Goal: Transaction & Acquisition: Purchase product/service

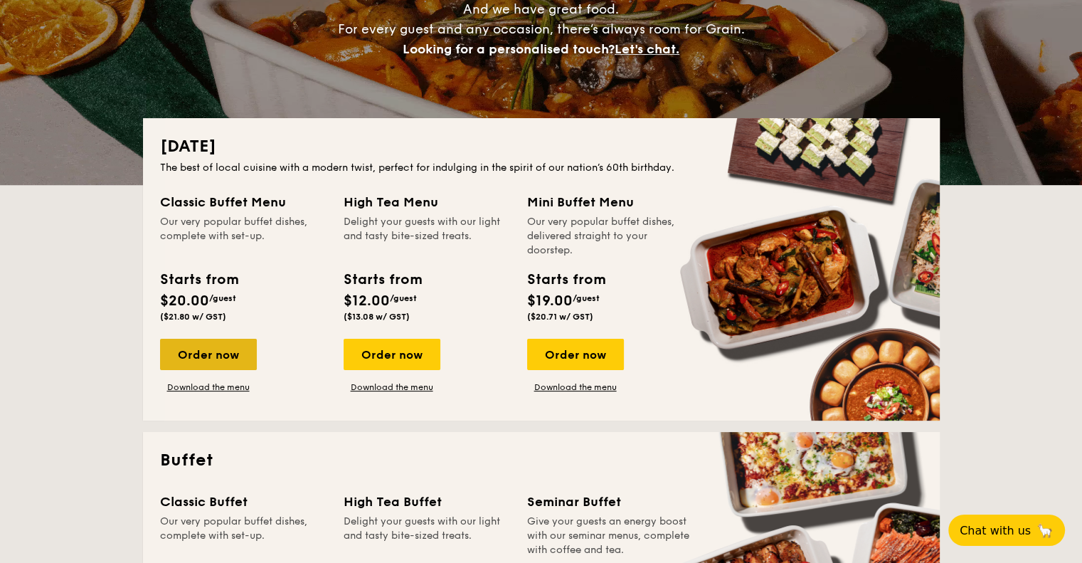
click at [191, 357] on div "Order now" at bounding box center [208, 354] width 97 height 31
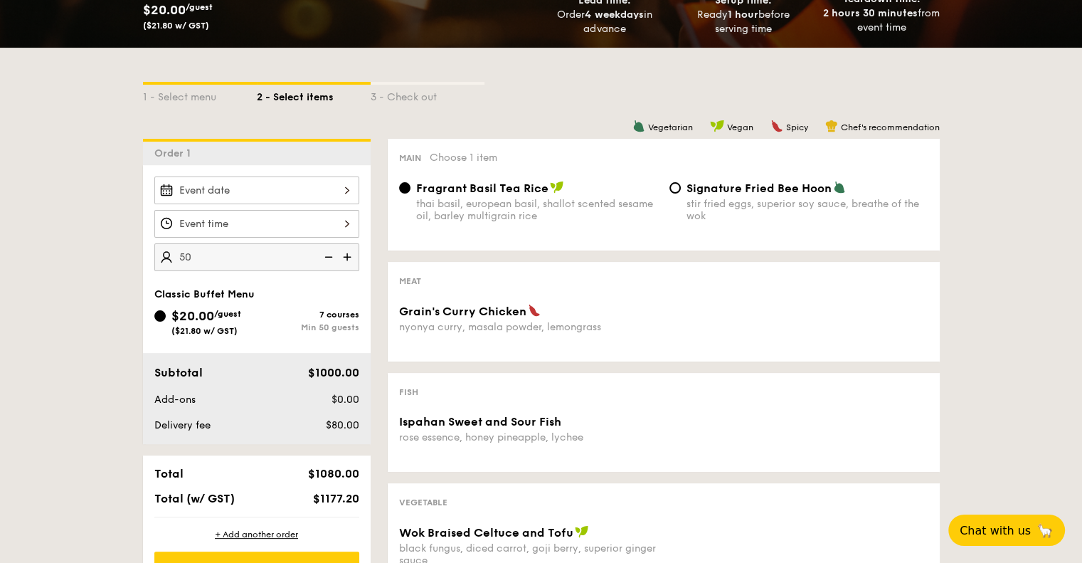
scroll to position [285, 0]
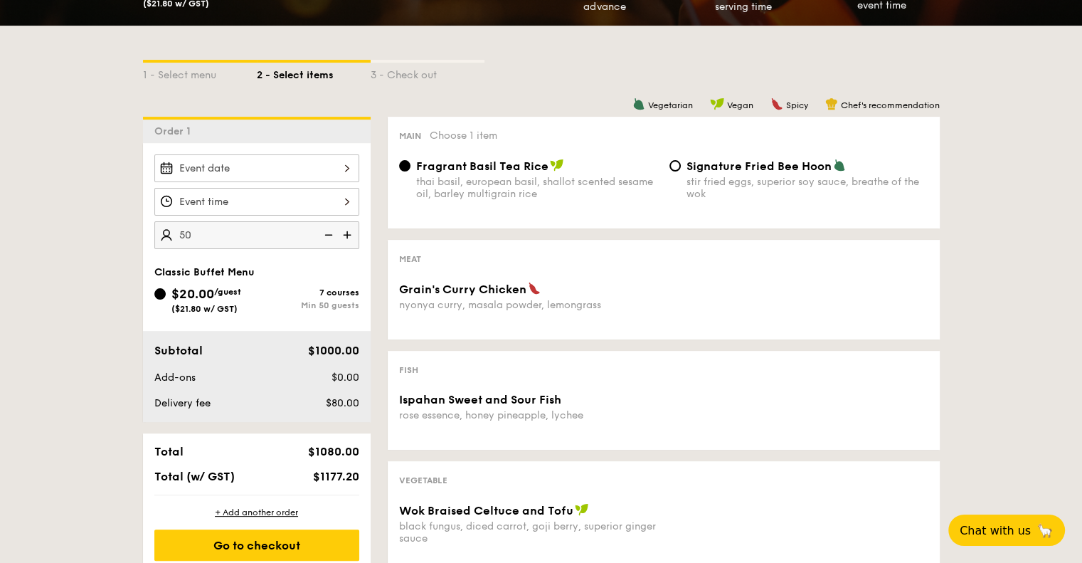
type input "50 guests"
click at [324, 297] on div "7 courses Min 50 guests" at bounding box center [308, 298] width 102 height 23
click at [166, 297] on input "$20.00 /guest ($21.80 w/ GST) 7 courses Min 50 guests" at bounding box center [159, 293] width 11 height 11
click at [430, 85] on div "1 - Select menu 2 - Select items 3 - Check out" at bounding box center [541, 71] width 797 height 91
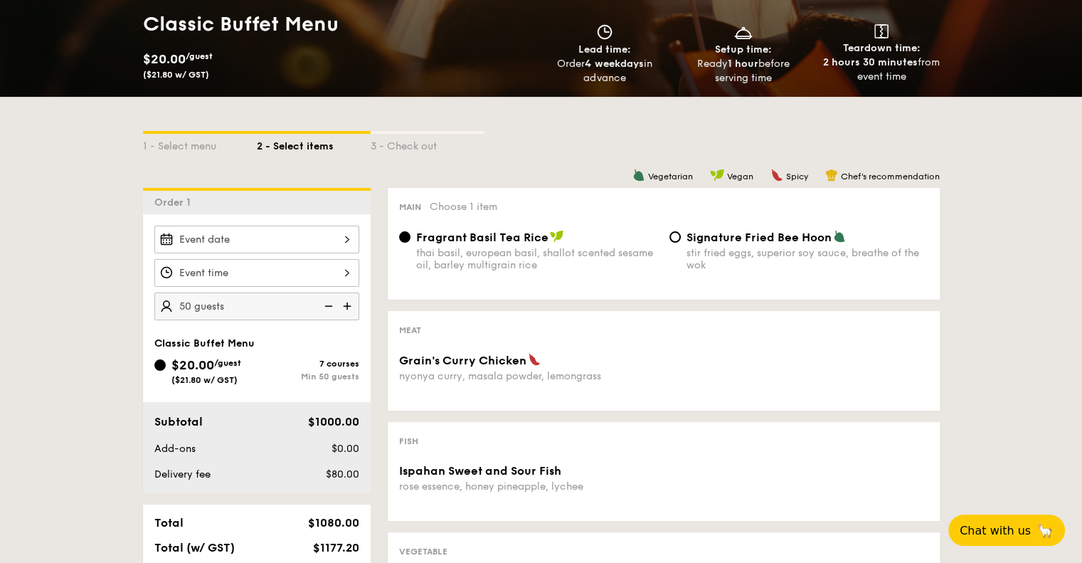
click at [456, 203] on span "Choose 1 item" at bounding box center [464, 207] width 68 height 12
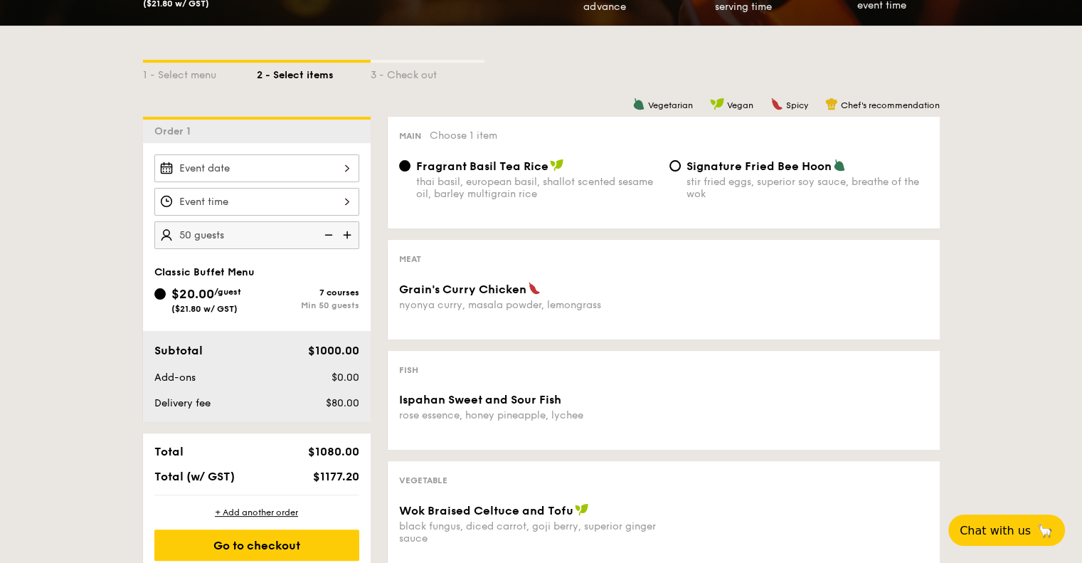
click at [686, 265] on div "Meat" at bounding box center [663, 258] width 529 height 14
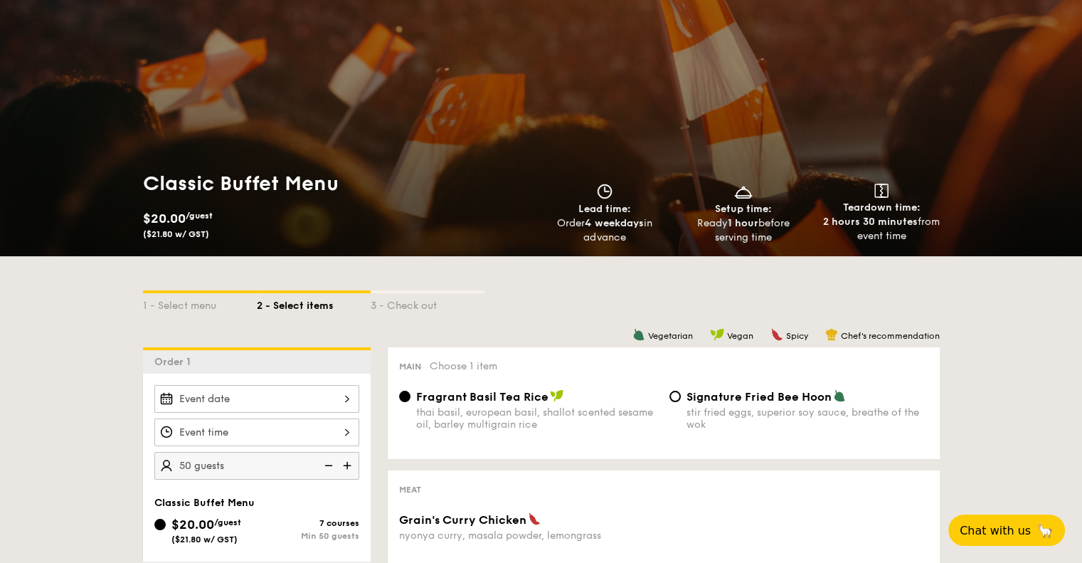
scroll to position [0, 0]
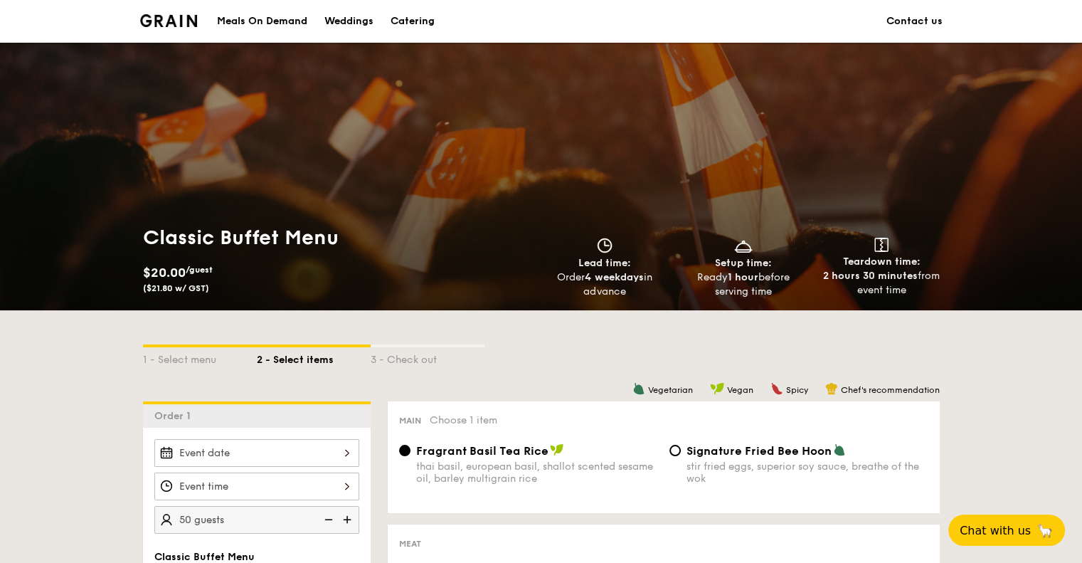
click at [421, 24] on div "Catering" at bounding box center [413, 21] width 44 height 43
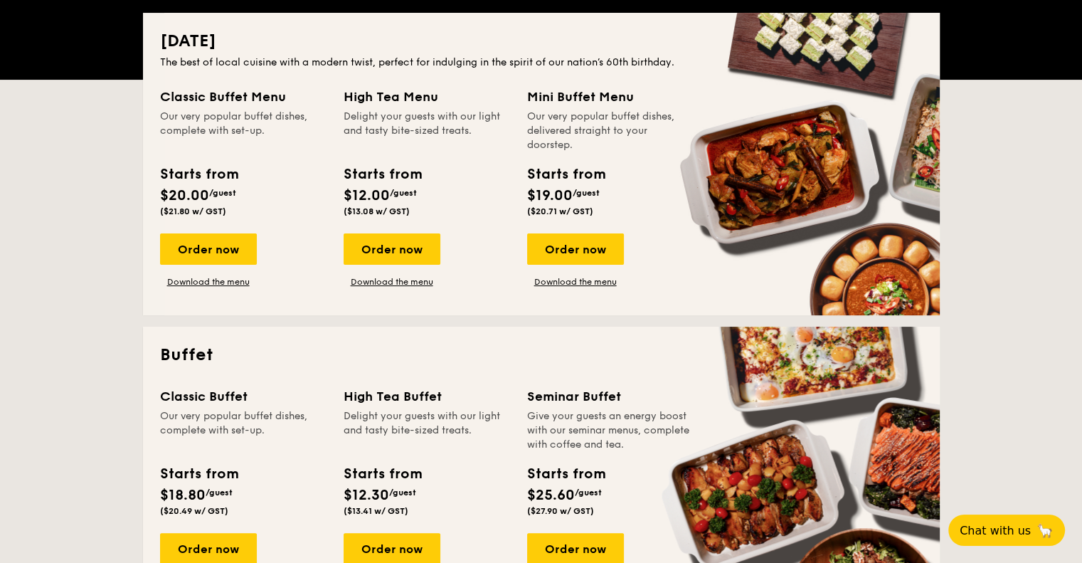
scroll to position [356, 0]
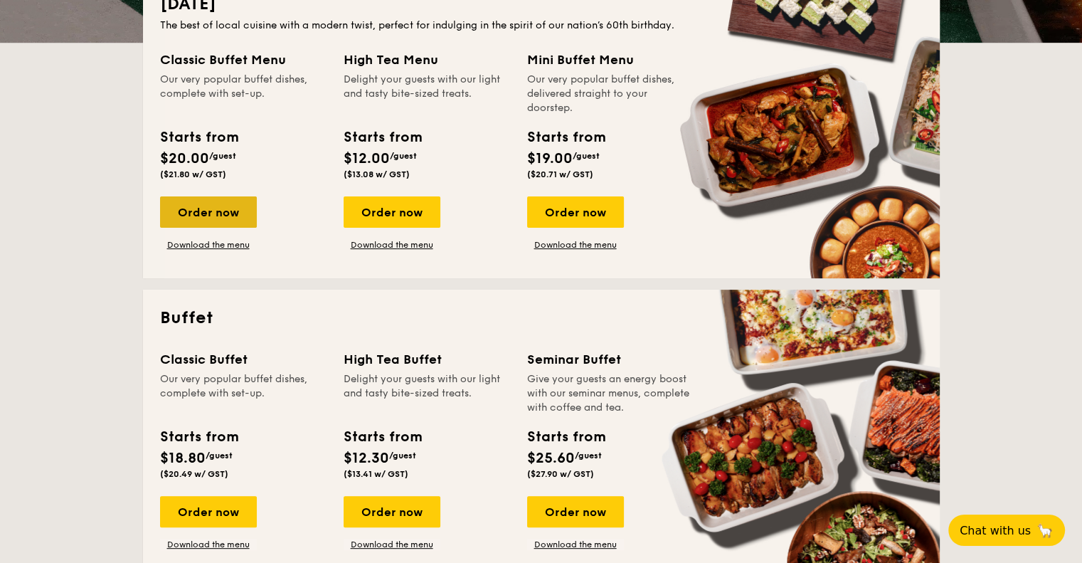
click at [228, 216] on div "Order now" at bounding box center [208, 211] width 97 height 31
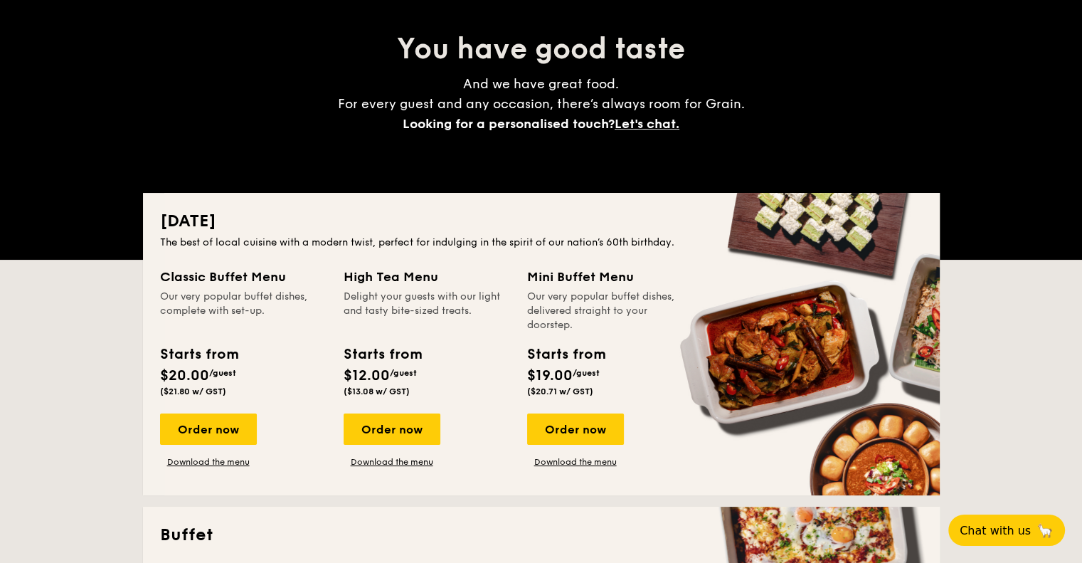
scroll to position [142, 0]
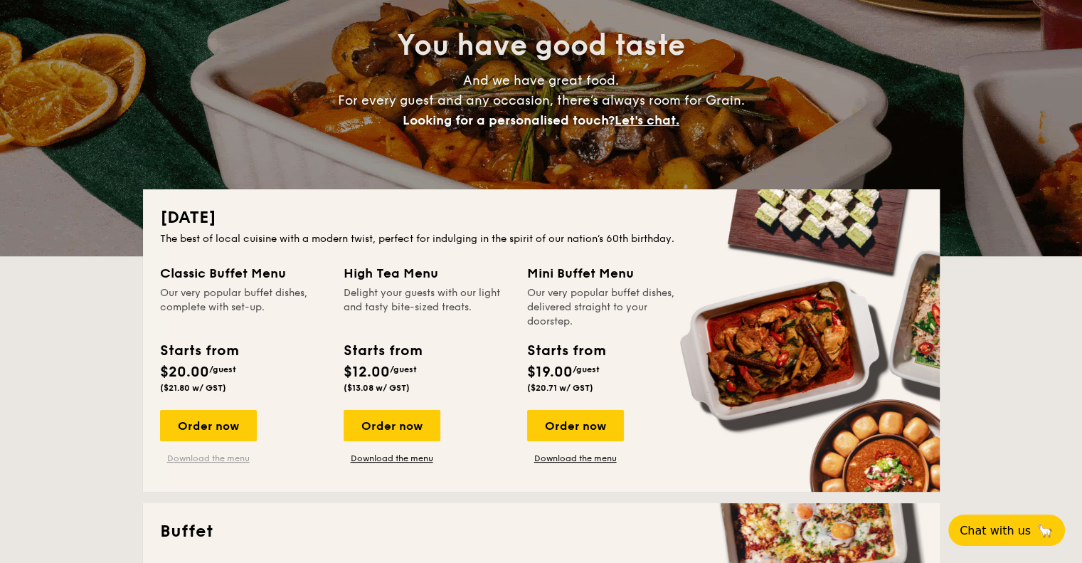
click at [228, 462] on link "Download the menu" at bounding box center [208, 457] width 97 height 11
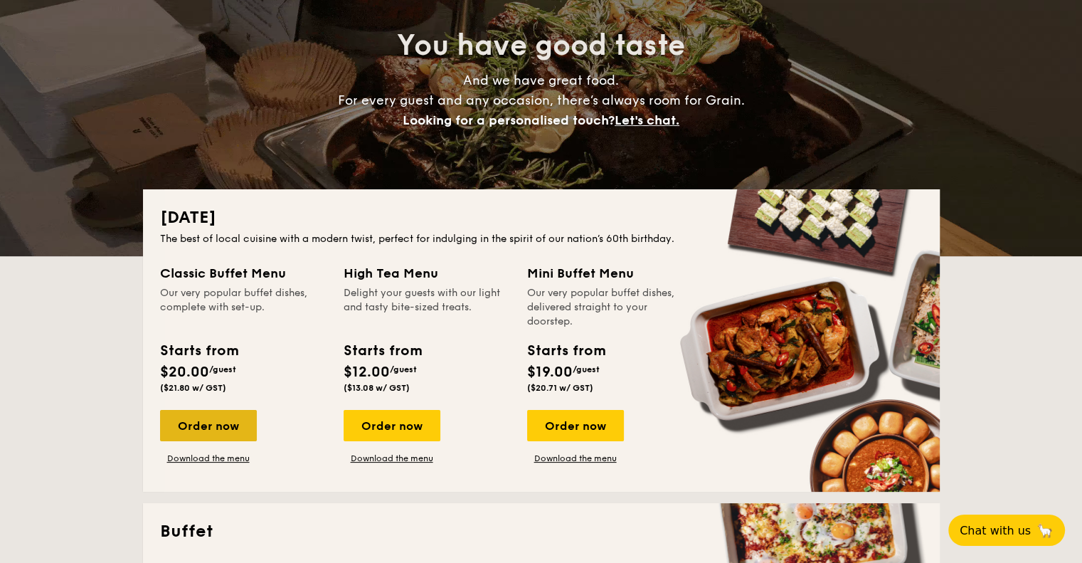
click at [226, 423] on div "Order now" at bounding box center [208, 425] width 97 height 31
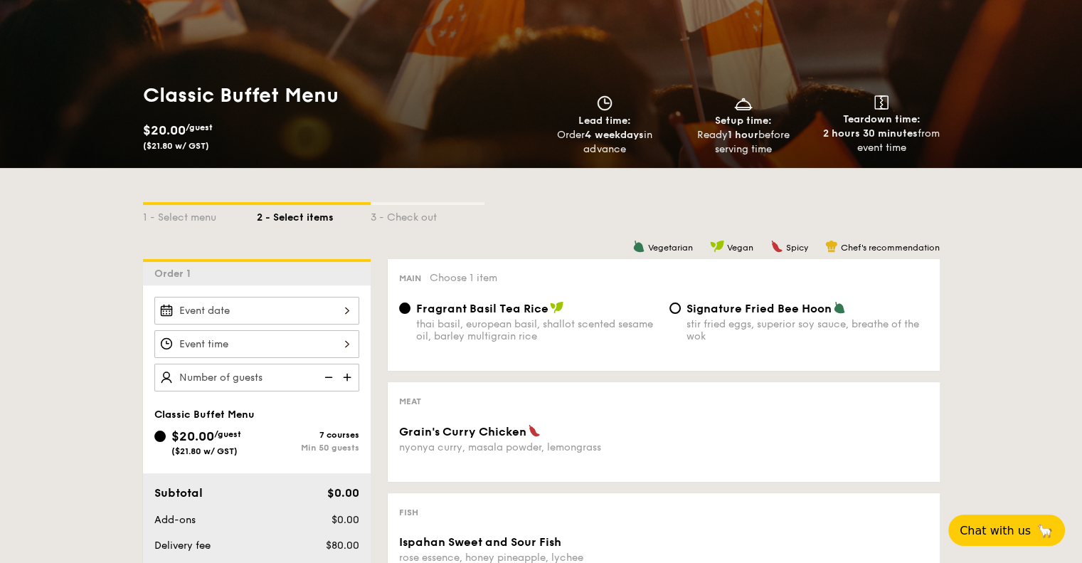
scroll to position [285, 0]
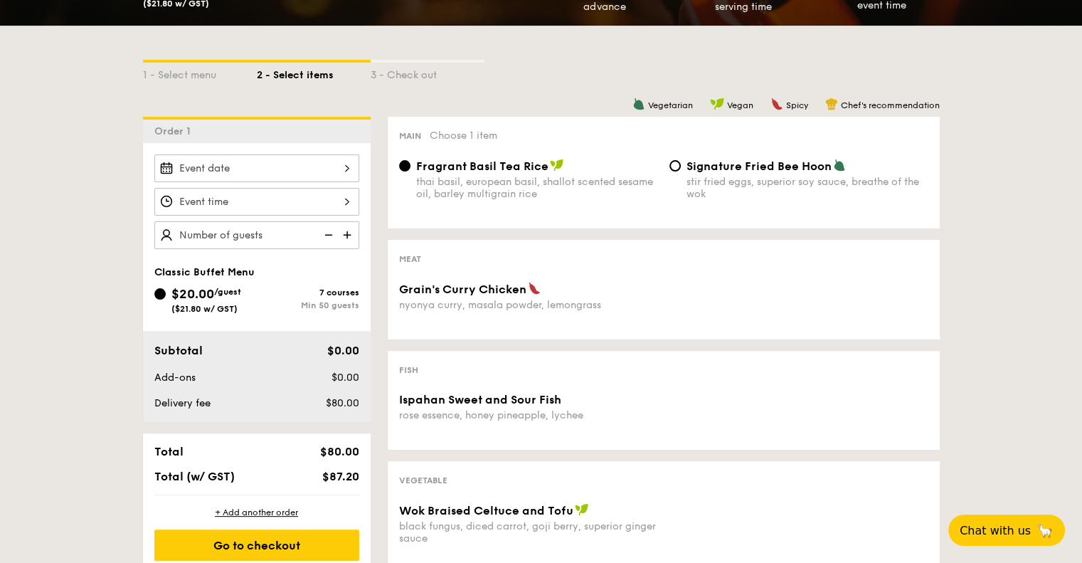
click at [543, 193] on div "thai basil, european basil, shallot scented sesame oil, barley multigrain rice" at bounding box center [537, 188] width 242 height 24
click at [411, 171] on input "Fragrant Basil Tea Rice thai basil, european basil, shallot scented sesame oil,…" at bounding box center [404, 165] width 11 height 11
drag, startPoint x: 546, startPoint y: 196, endPoint x: 415, endPoint y: 184, distance: 131.5
click at [416, 184] on div "thai basil, european basil, shallot scented sesame oil, barley multigrain rice" at bounding box center [537, 188] width 242 height 24
copy div "thai basil, european basil, shallot scented sesame oil, barley multigrain rice"
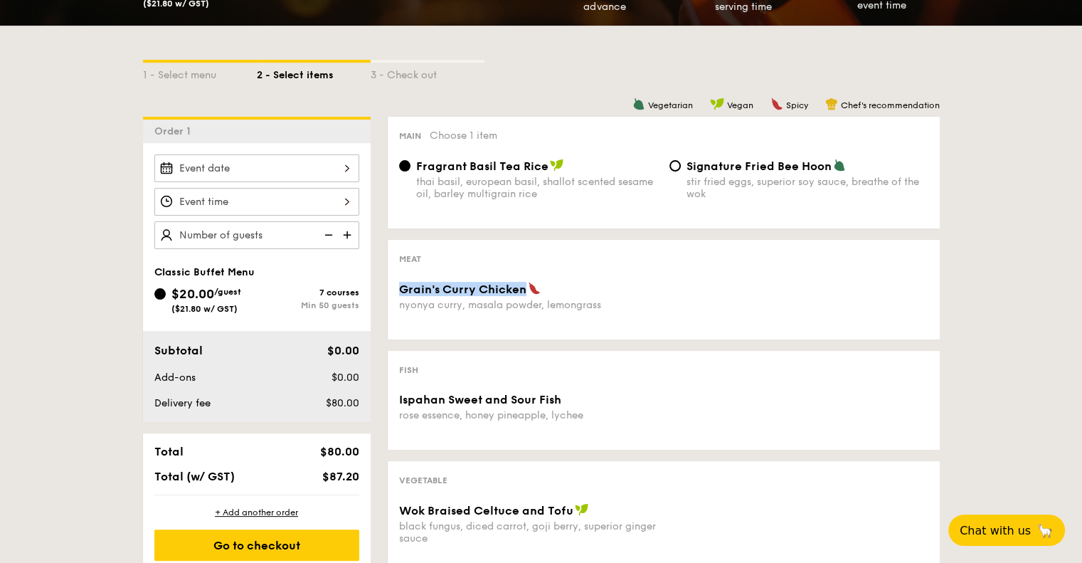
drag, startPoint x: 523, startPoint y: 287, endPoint x: 398, endPoint y: 289, distance: 124.5
click at [399, 289] on span "Grain's Curry Chicken" at bounding box center [462, 289] width 127 height 14
copy span "Grain's Curry Chicken"
drag, startPoint x: 607, startPoint y: 303, endPoint x: 398, endPoint y: 304, distance: 208.5
click at [399, 304] on div "nyonya curry, masala powder, lemongrass" at bounding box center [528, 305] width 259 height 12
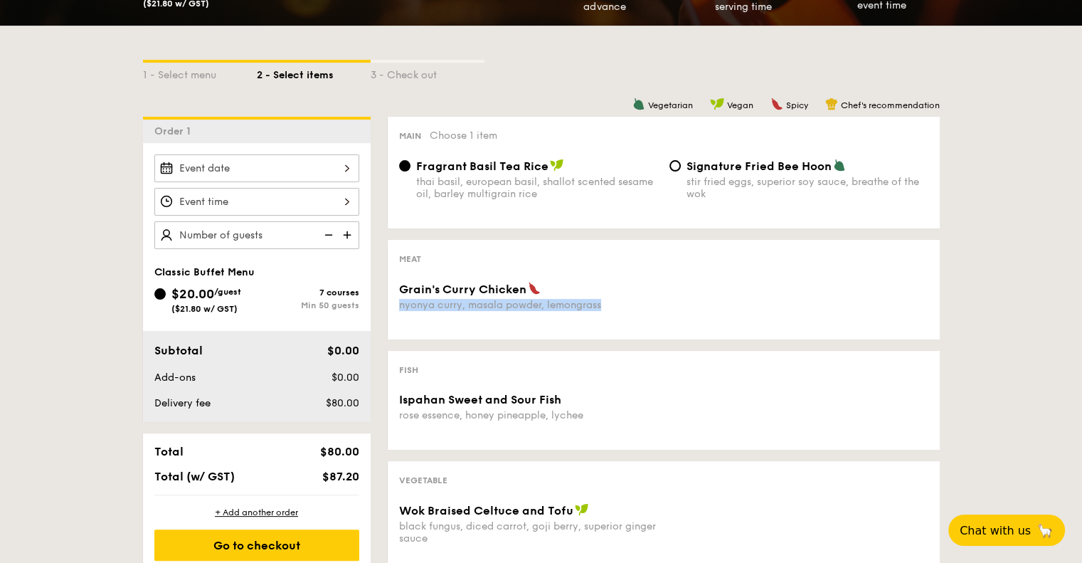
copy div "nyonya curry, masala powder, lemongrass"
click at [509, 418] on div "rose essence, honey pineapple, lychee" at bounding box center [528, 415] width 259 height 12
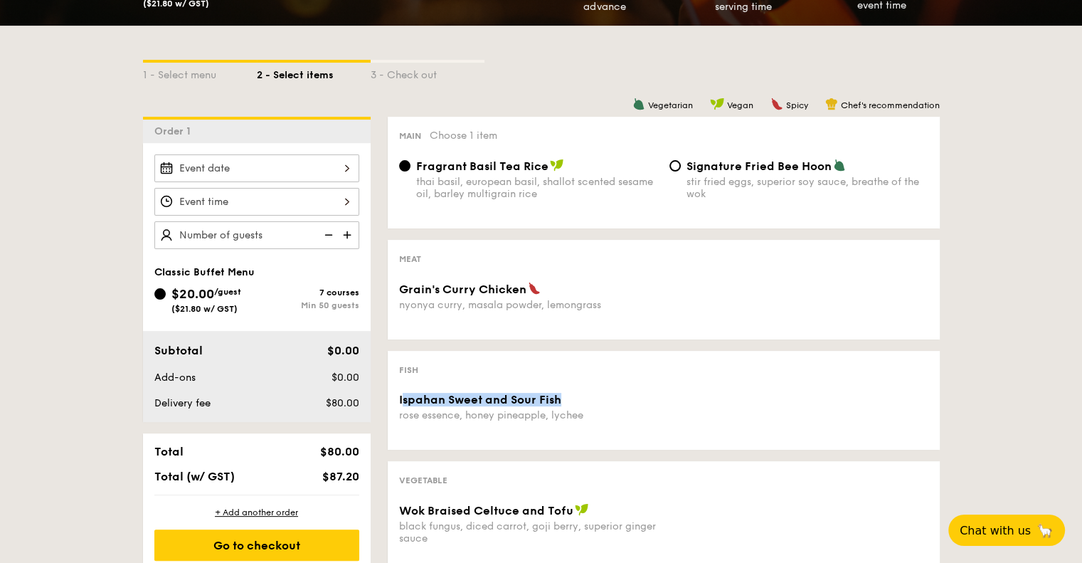
drag, startPoint x: 563, startPoint y: 399, endPoint x: 401, endPoint y: 395, distance: 162.3
click at [401, 395] on div "Ispahan Sweet and Sour Fish" at bounding box center [528, 400] width 259 height 14
copy span "spahan Sweet and Sour Fish"
drag, startPoint x: 593, startPoint y: 418, endPoint x: 398, endPoint y: 415, distance: 195.0
click at [399, 415] on div "rose essence, honey pineapple, lychee" at bounding box center [528, 415] width 259 height 12
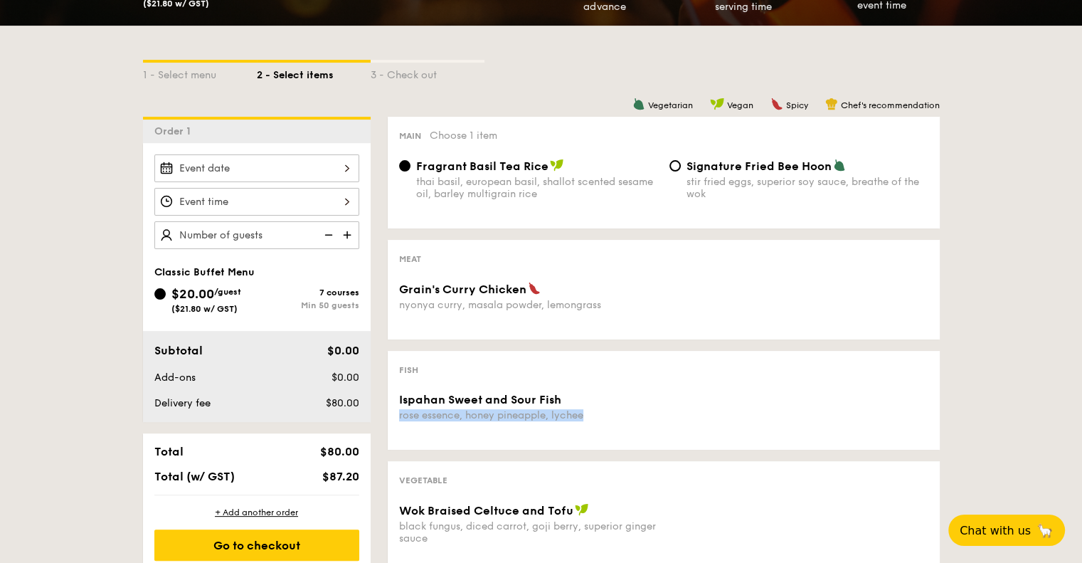
copy div "rose essence, honey pineapple, lychee"
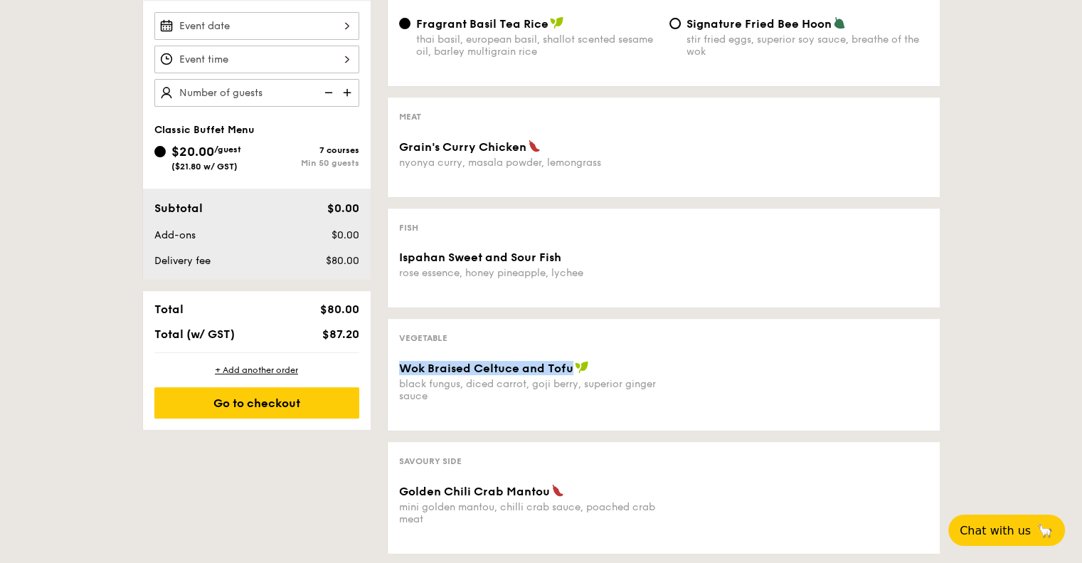
drag, startPoint x: 570, startPoint y: 370, endPoint x: 399, endPoint y: 371, distance: 170.8
click at [399, 371] on span "Wok Braised Celtuce and Tofu" at bounding box center [486, 368] width 174 height 14
copy span "Wok Braised Celtuce and Tofu"
drag, startPoint x: 455, startPoint y: 392, endPoint x: 408, endPoint y: 385, distance: 47.5
click at [408, 385] on div "black fungus, diced carrot, goji berry, superior ginger sauce" at bounding box center [528, 390] width 259 height 24
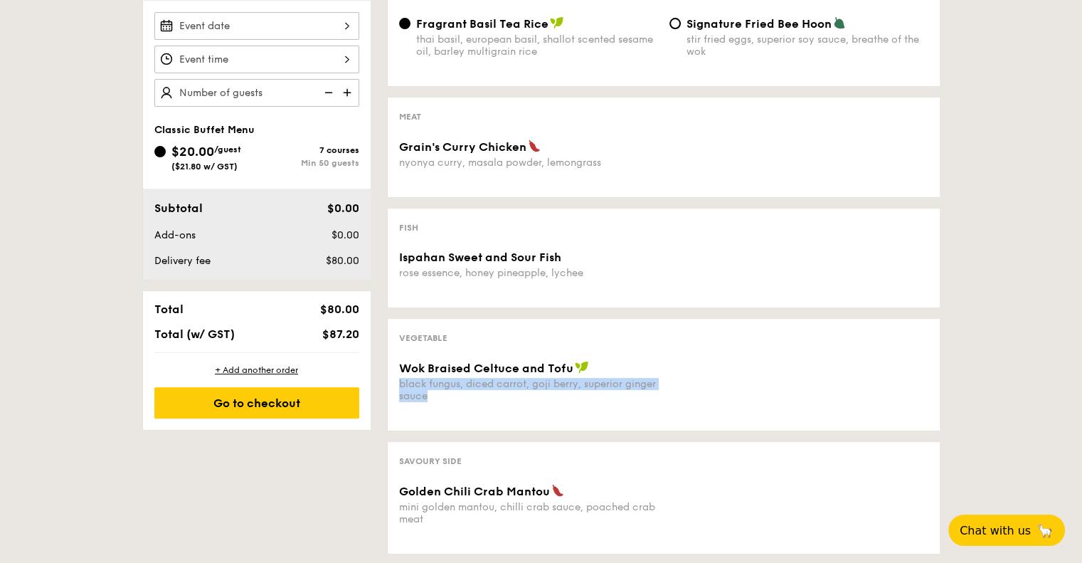
drag, startPoint x: 433, startPoint y: 398, endPoint x: 399, endPoint y: 385, distance: 36.1
click at [399, 385] on div "black fungus, diced carrot, goji berry, superior ginger sauce" at bounding box center [528, 390] width 259 height 24
copy div "black fungus, diced carrot, goji berry, superior ginger sauce"
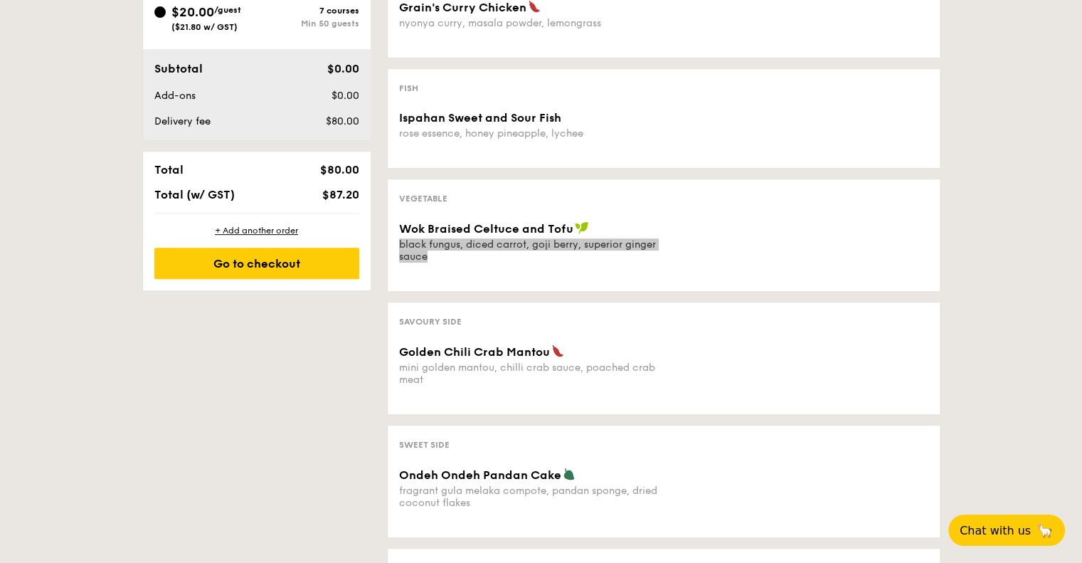
scroll to position [569, 0]
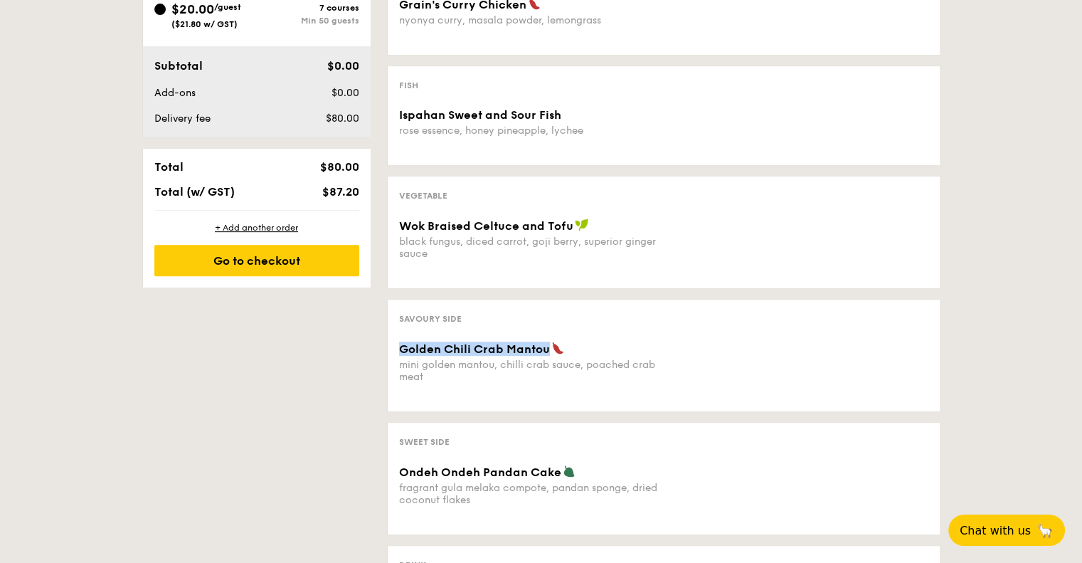
drag, startPoint x: 549, startPoint y: 352, endPoint x: 401, endPoint y: 351, distance: 147.3
click at [401, 351] on div "Golden Chili Crab Mantou" at bounding box center [528, 349] width 259 height 14
copy span "Golden Chili Crab Mantou"
drag, startPoint x: 446, startPoint y: 381, endPoint x: 401, endPoint y: 368, distance: 46.6
click at [401, 368] on div "mini golden mantou, chilli crab sauce, poached crab meat" at bounding box center [528, 371] width 259 height 24
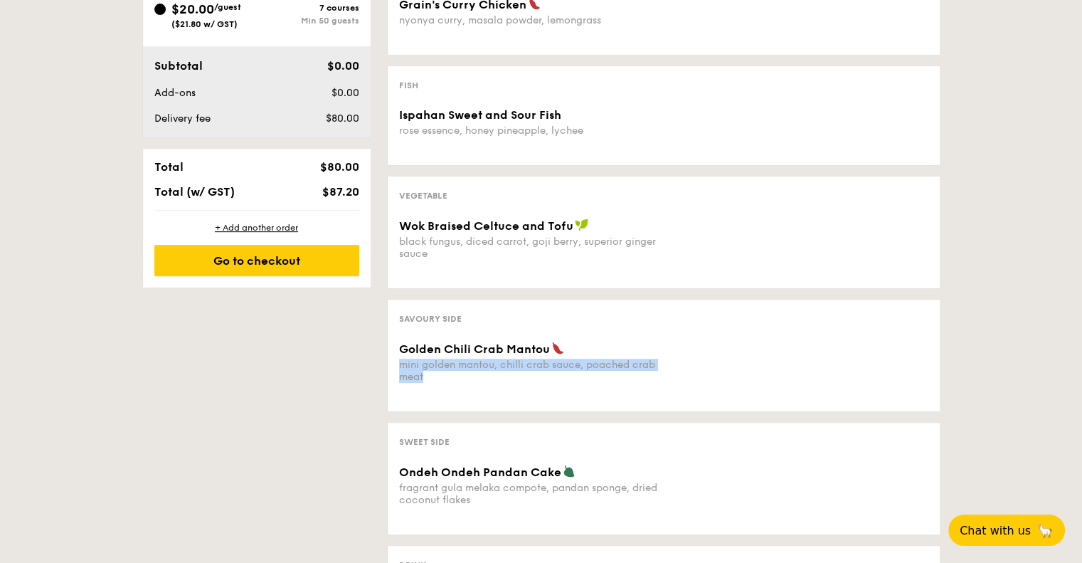
copy div "mini golden mantou, chilli crab sauce, poached crab meat"
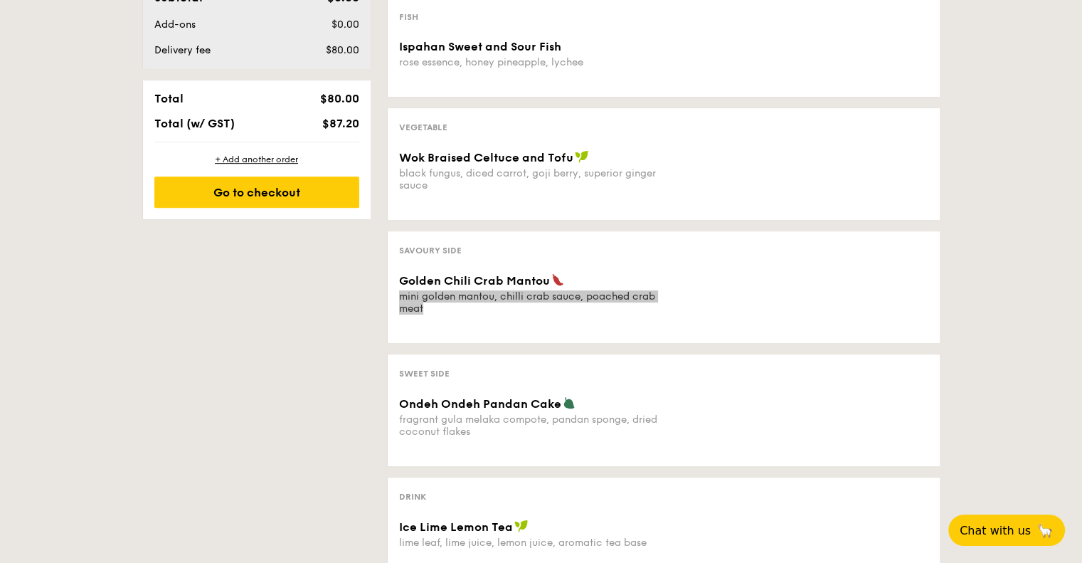
scroll to position [711, 0]
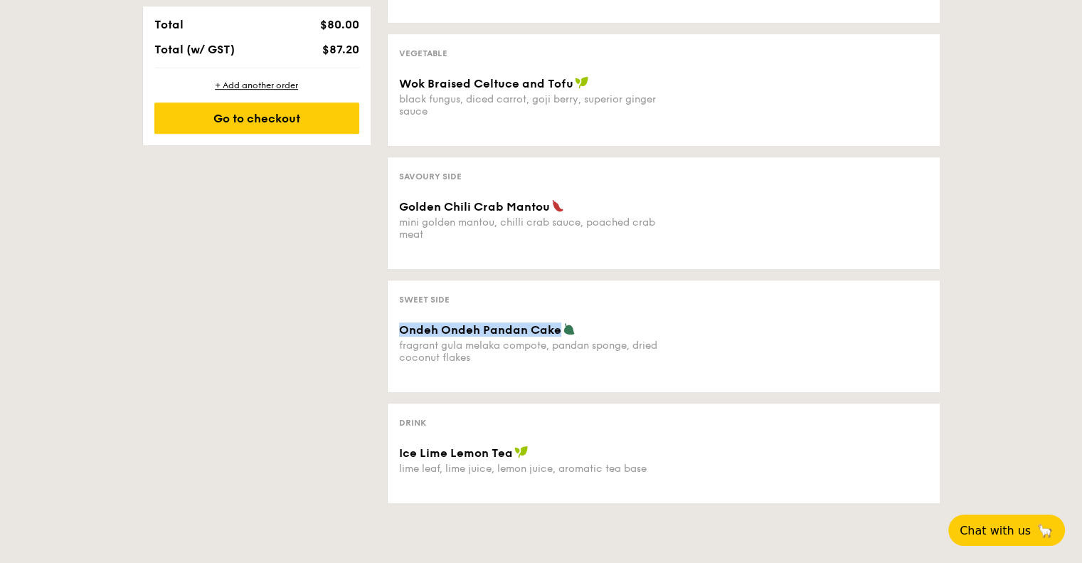
drag, startPoint x: 556, startPoint y: 329, endPoint x: 401, endPoint y: 330, distance: 154.4
click at [401, 330] on span "Ondeh Ondeh Pandan Cake" at bounding box center [480, 330] width 162 height 14
copy span "Ondeh Ondeh Pandan Cake"
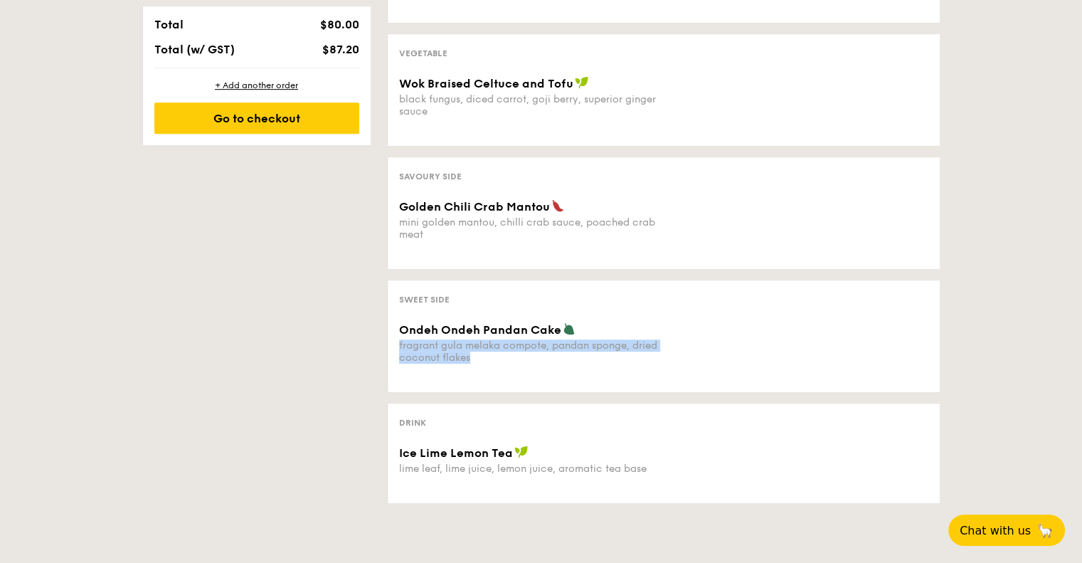
drag, startPoint x: 504, startPoint y: 362, endPoint x: 399, endPoint y: 344, distance: 106.2
click at [399, 344] on div "fragrant gula melaka compote, pandan sponge, dried coconut flakes" at bounding box center [528, 351] width 259 height 24
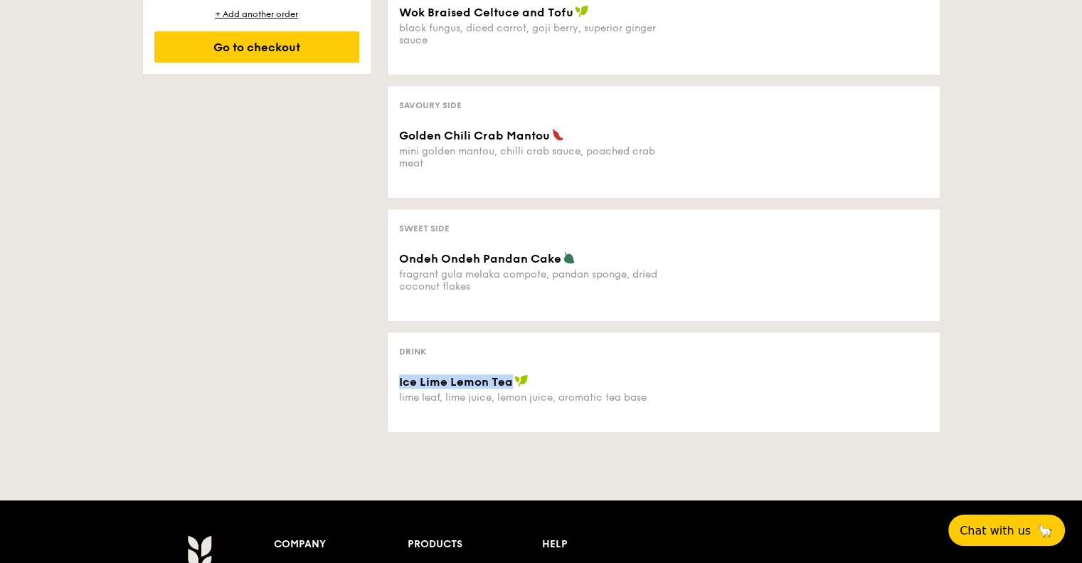
drag, startPoint x: 509, startPoint y: 386, endPoint x: 398, endPoint y: 387, distance: 111.0
click at [399, 387] on span "Ice Lime Lemon Tea" at bounding box center [456, 382] width 114 height 14
drag, startPoint x: 697, startPoint y: 401, endPoint x: 398, endPoint y: 399, distance: 298.8
click at [398, 399] on div "Ice Lime Lemon Tea lime leaf, lime juice, lemon juice, aromatic tea base" at bounding box center [663, 397] width 541 height 46
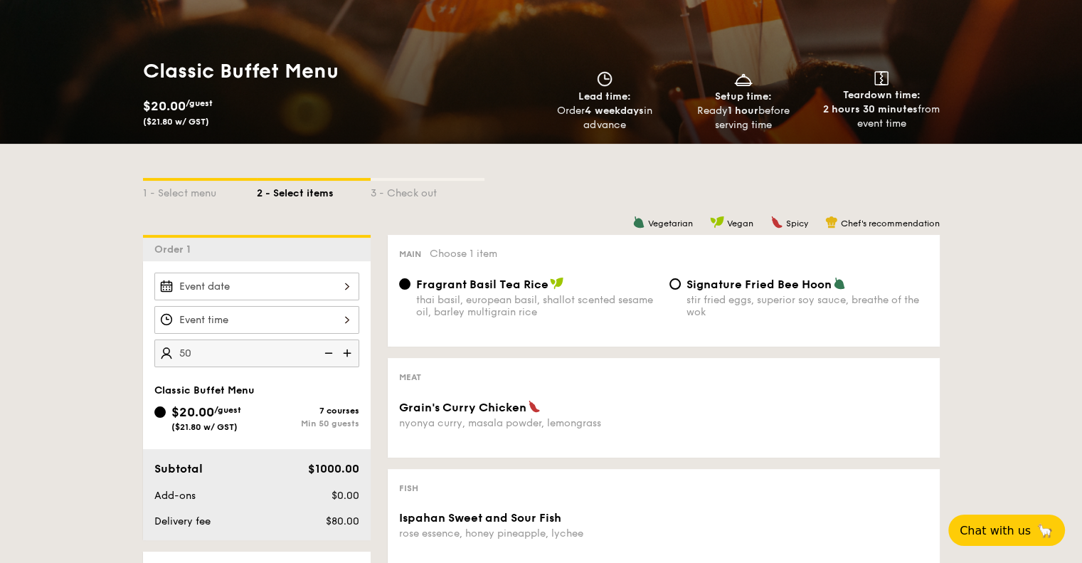
scroll to position [142, 0]
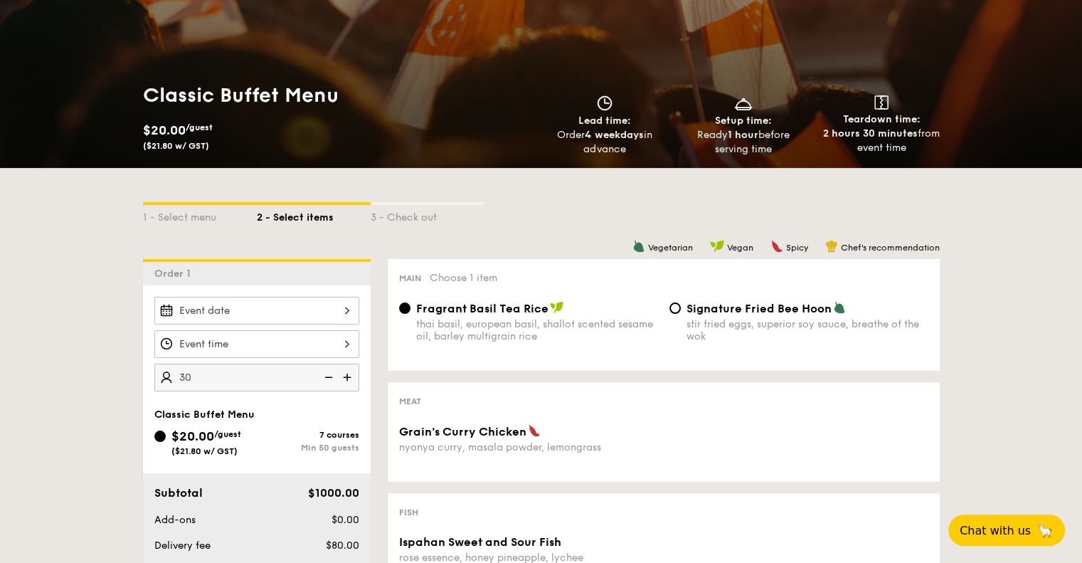
type input "50"
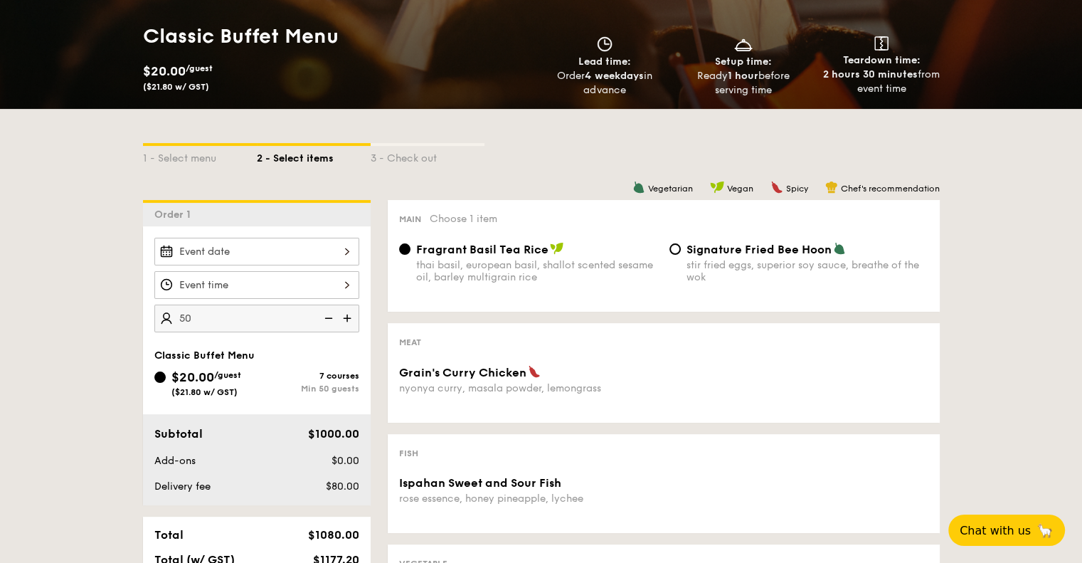
scroll to position [285, 0]
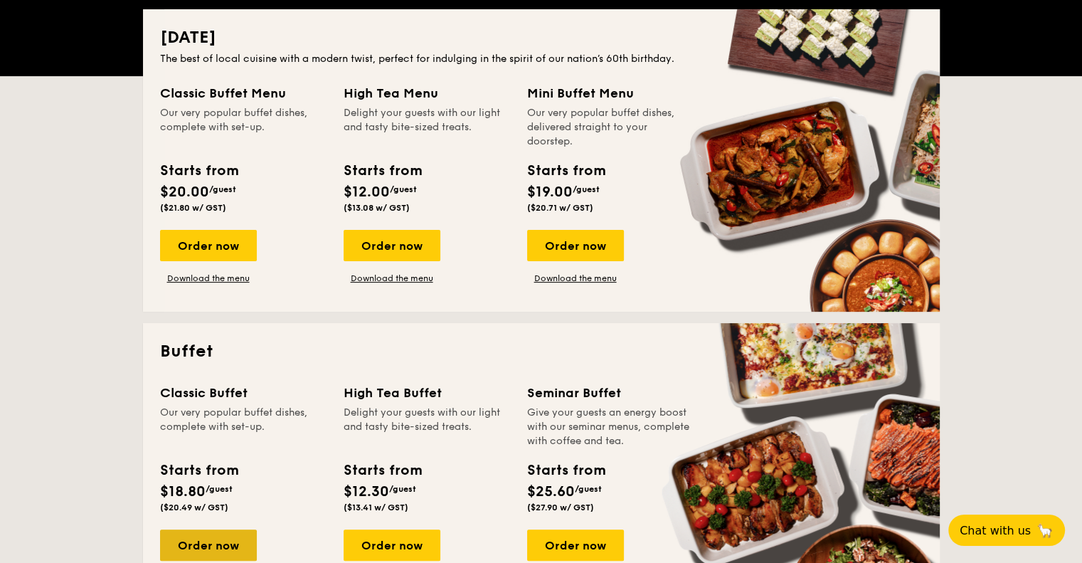
scroll to position [285, 0]
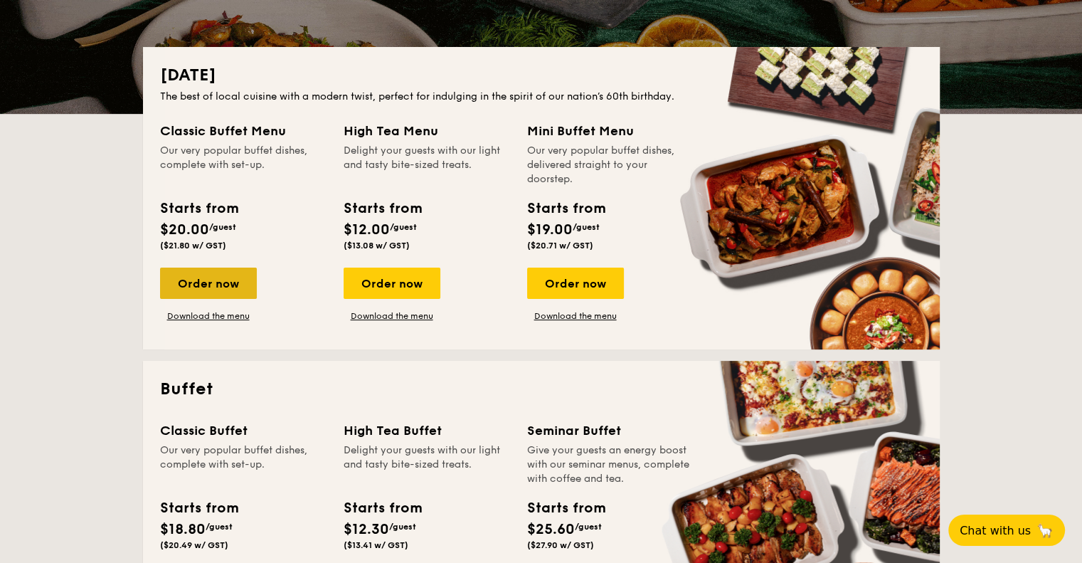
click at [219, 277] on div "Order now" at bounding box center [208, 283] width 97 height 31
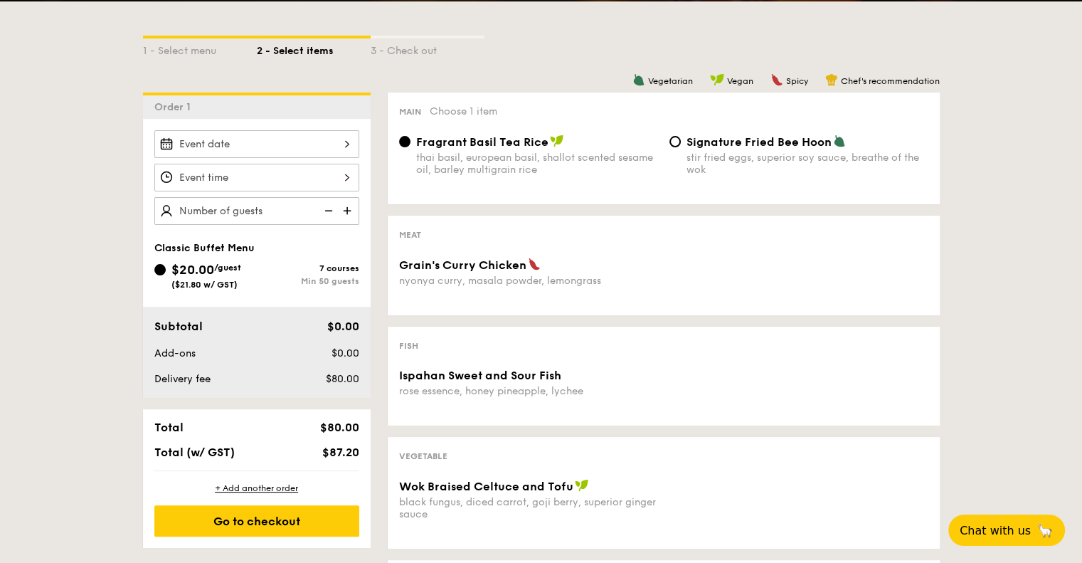
scroll to position [285, 0]
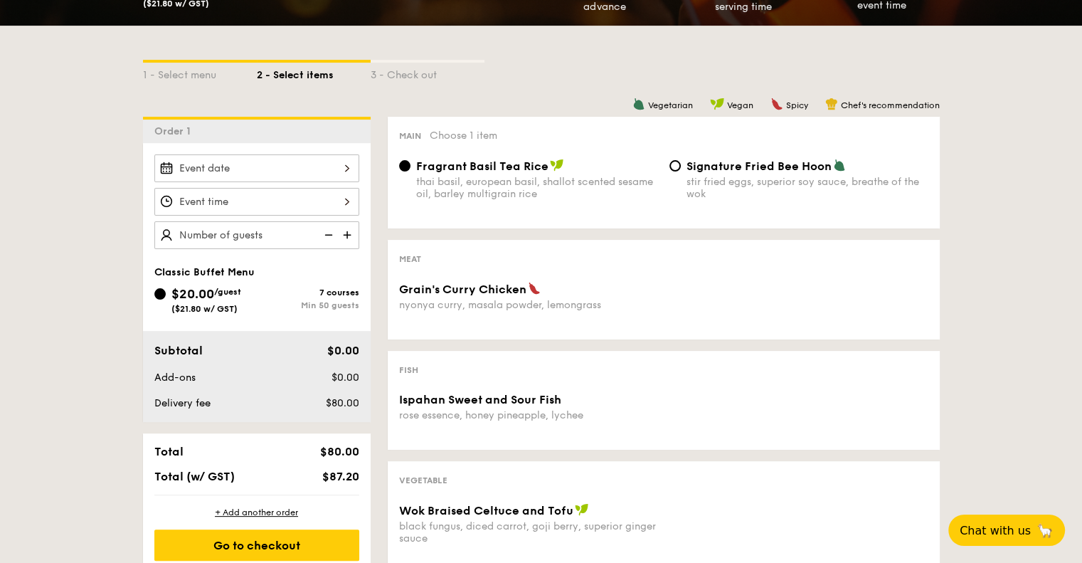
click at [279, 284] on div "$20.00 /guest ($21.80 w/ GST) 7 courses Min 50 guests" at bounding box center [256, 299] width 205 height 30
drag, startPoint x: 319, startPoint y: 309, endPoint x: 326, endPoint y: 289, distance: 21.6
click at [319, 309] on div "$20.00 /guest ($21.80 w/ GST) 7 courses Min 50 guests" at bounding box center [256, 299] width 205 height 30
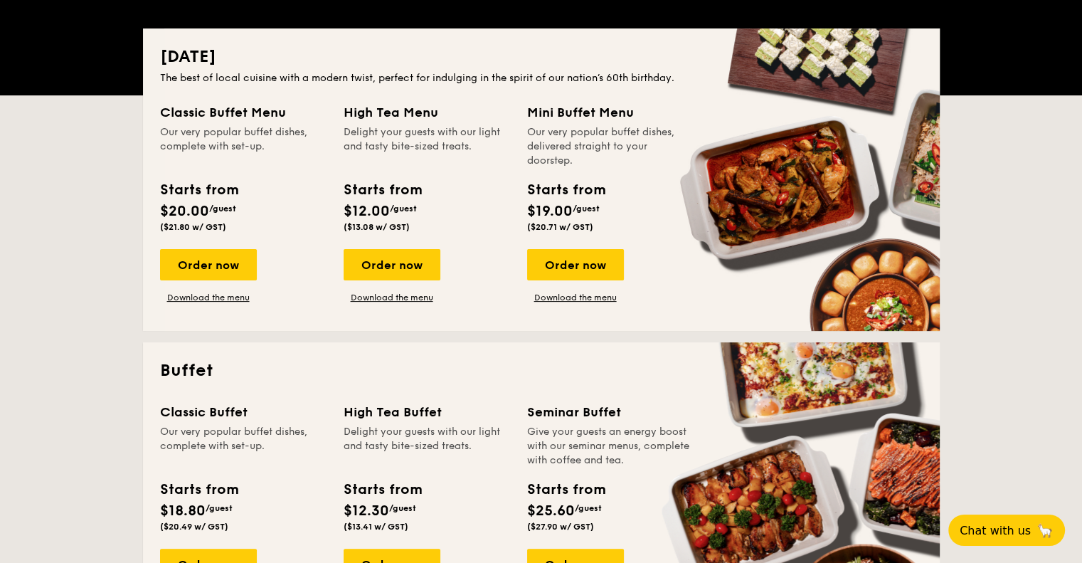
scroll to position [427, 0]
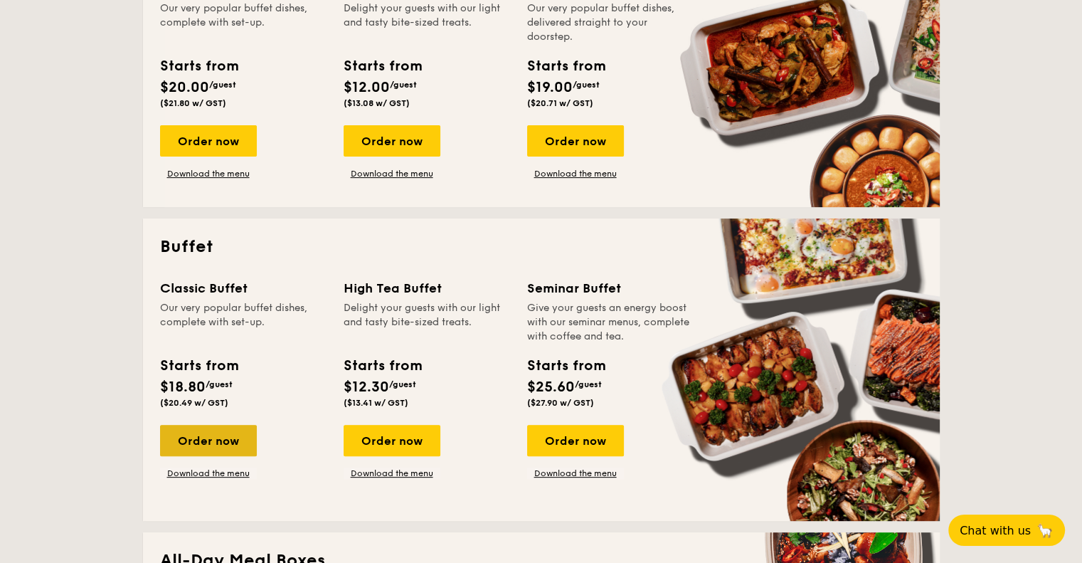
click at [239, 442] on div "Order now" at bounding box center [208, 440] width 97 height 31
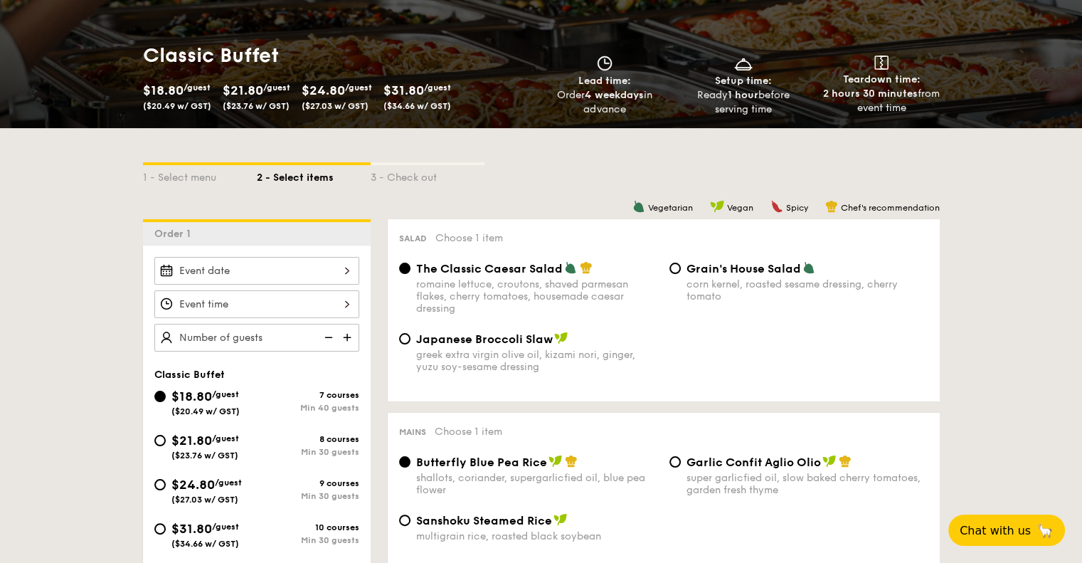
scroll to position [285, 0]
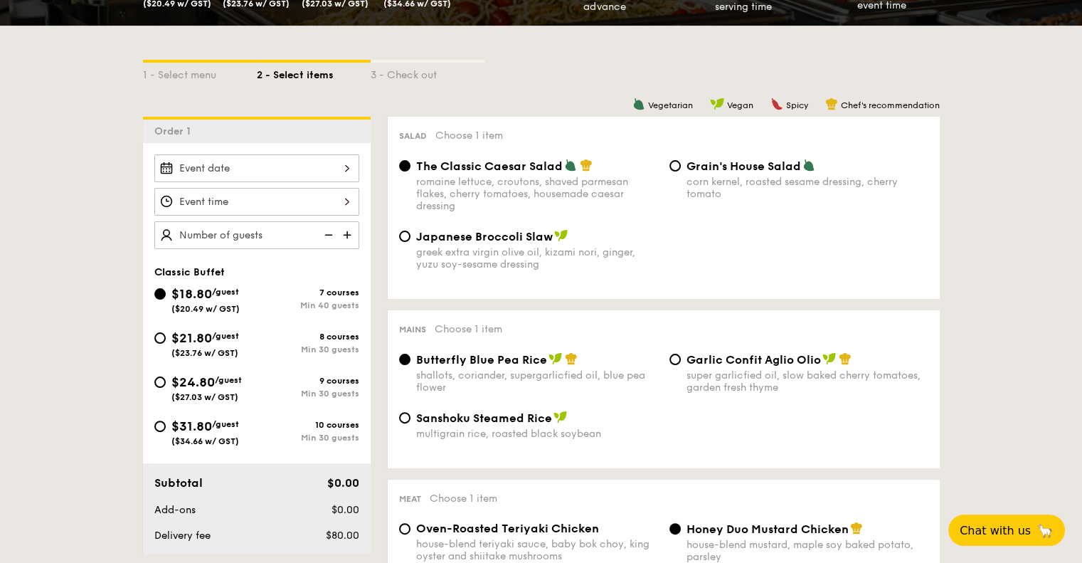
click at [217, 420] on span "/guest" at bounding box center [225, 424] width 27 height 10
click at [166, 420] on input "$31.80 /guest ($34.66 w/ GST) 10 courses Min 30 guests" at bounding box center [159, 425] width 11 height 11
radio input "true"
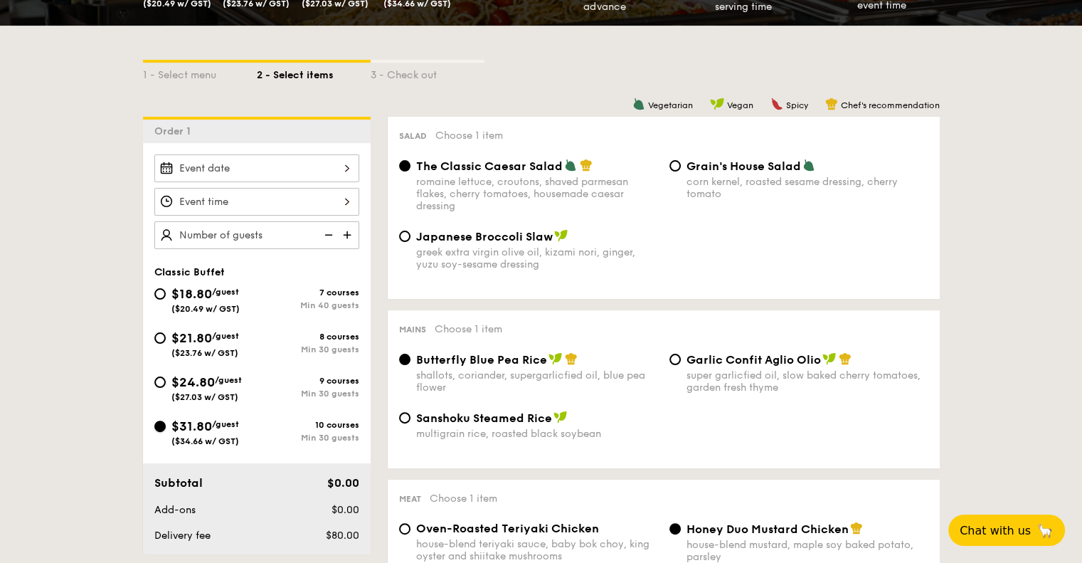
radio input "true"
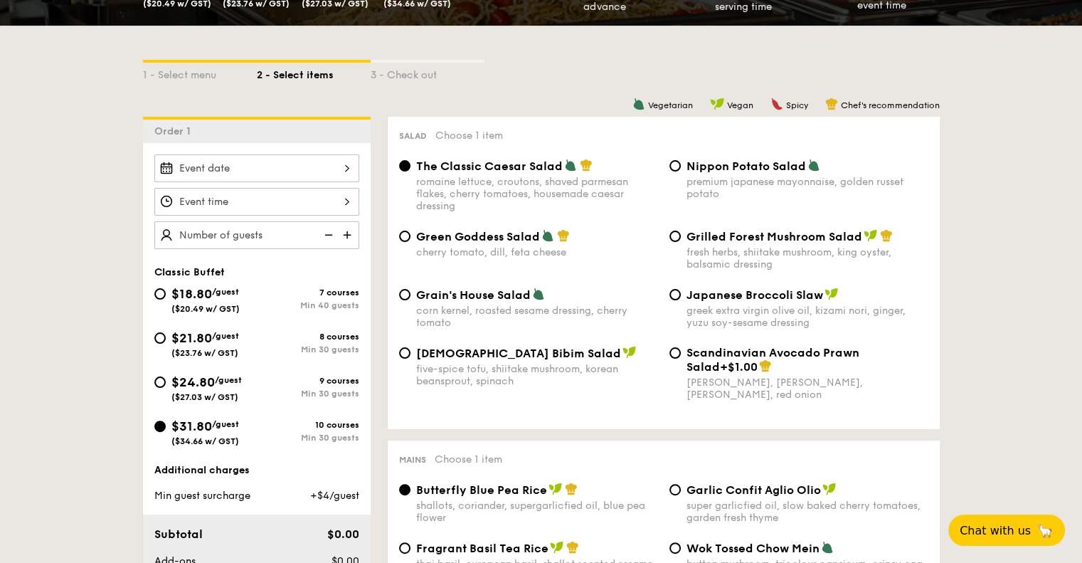
click at [179, 392] on span "($27.03 w/ GST)" at bounding box center [204, 397] width 67 height 10
click at [166, 388] on input "$24.80 /guest ($27.03 w/ GST) 9 courses Min 30 guests" at bounding box center [159, 381] width 11 height 11
radio input "true"
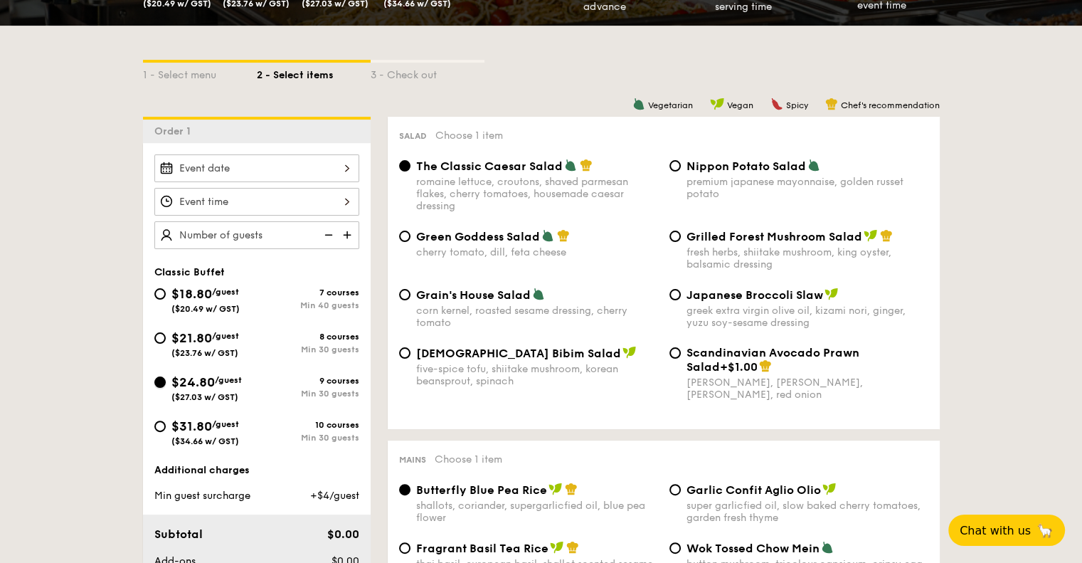
radio input "true"
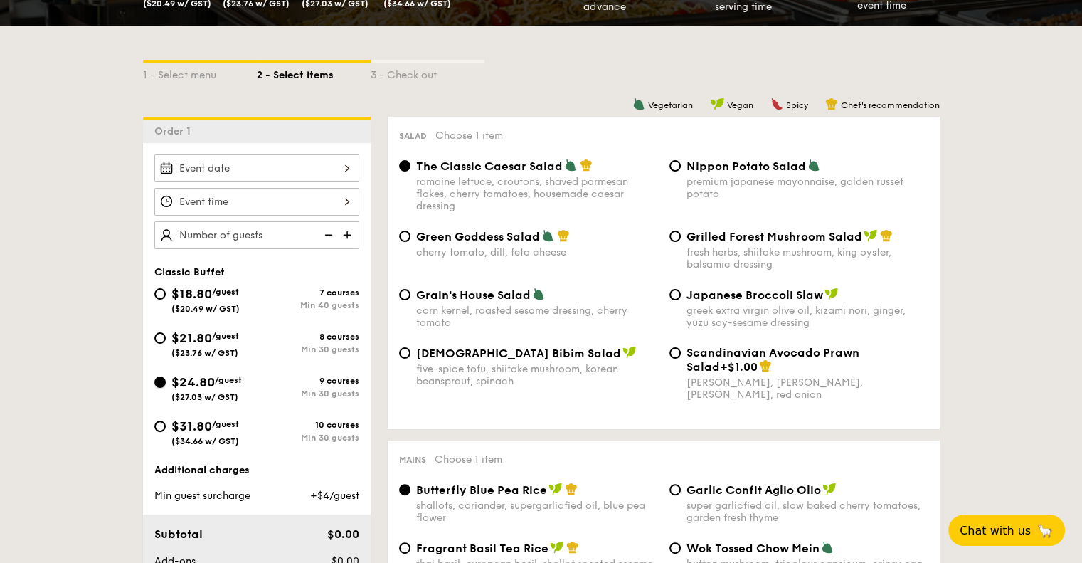
radio input "true"
type input "30 guests"
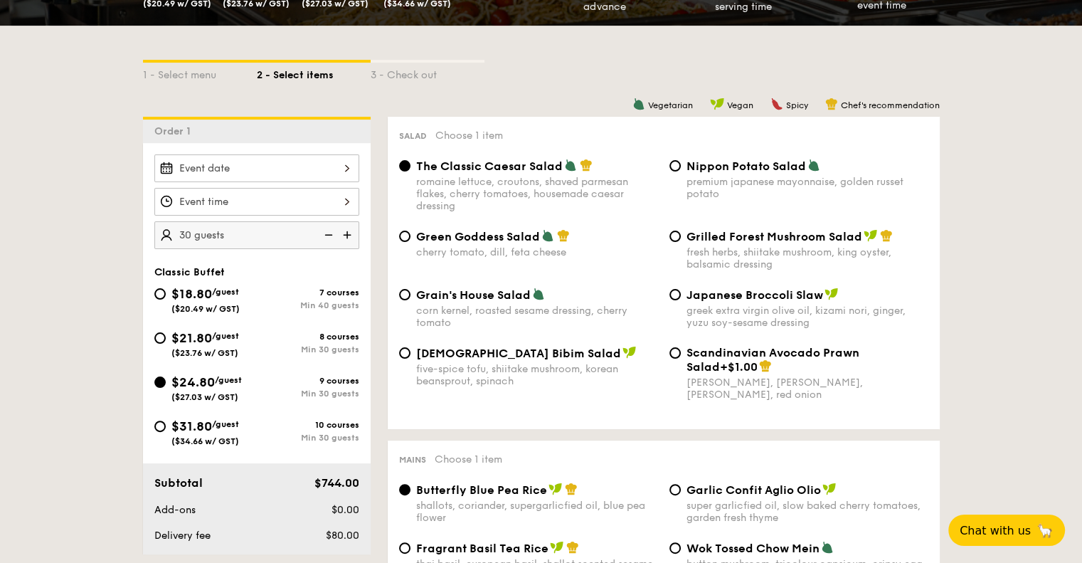
click at [721, 180] on div "premium japanese mayonnaise, golden russet potato" at bounding box center [808, 188] width 242 height 24
click at [681, 171] on input "Nippon Potato Salad premium japanese mayonnaise, golden russet potato" at bounding box center [674, 165] width 11 height 11
radio input "true"
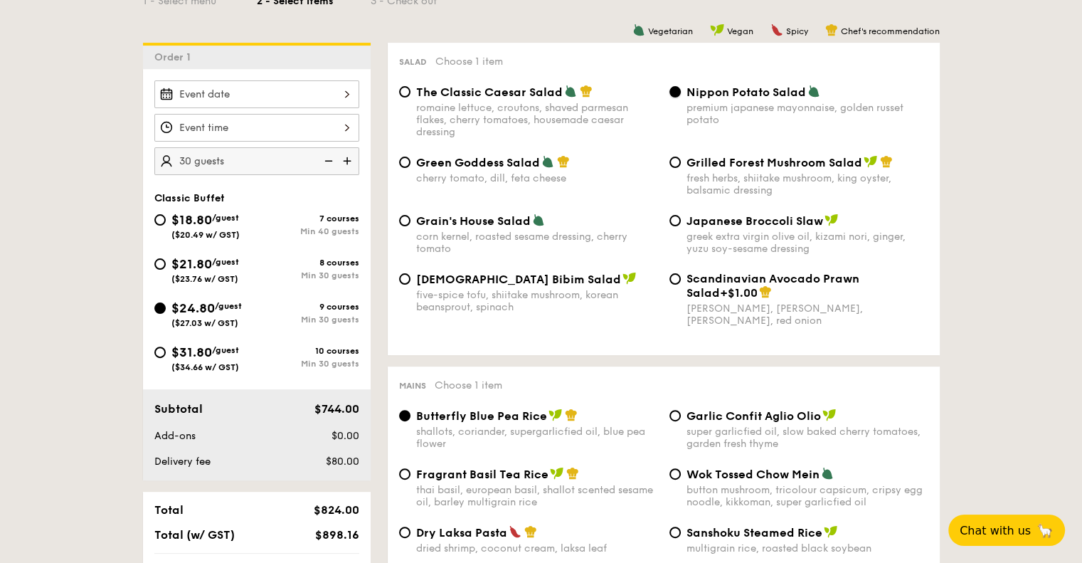
scroll to position [356, 0]
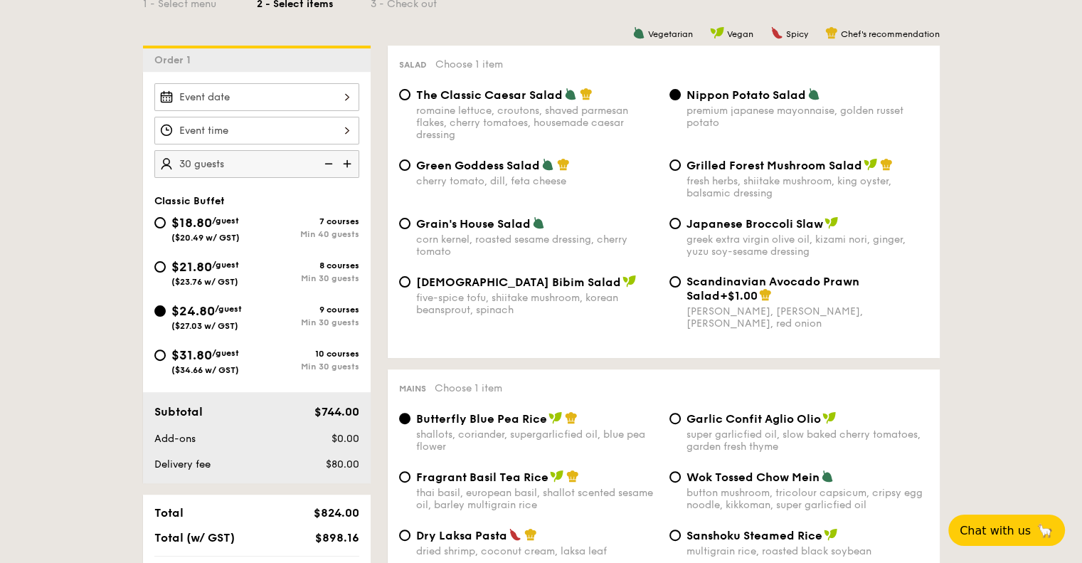
click at [801, 180] on div "fresh herbs, shiitake mushroom, king oyster, balsamic dressing" at bounding box center [808, 187] width 242 height 24
click at [681, 171] on input "Grilled Forest Mushroom Salad fresh herbs, shiitake mushroom, king oyster, bals…" at bounding box center [674, 164] width 11 height 11
radio input "true"
click at [769, 107] on div "Nippon Potato Salad premium japanese mayonnaise, golden russet potato" at bounding box center [808, 108] width 242 height 41
click at [681, 100] on input "Nippon Potato Salad premium japanese mayonnaise, golden russet potato" at bounding box center [674, 94] width 11 height 11
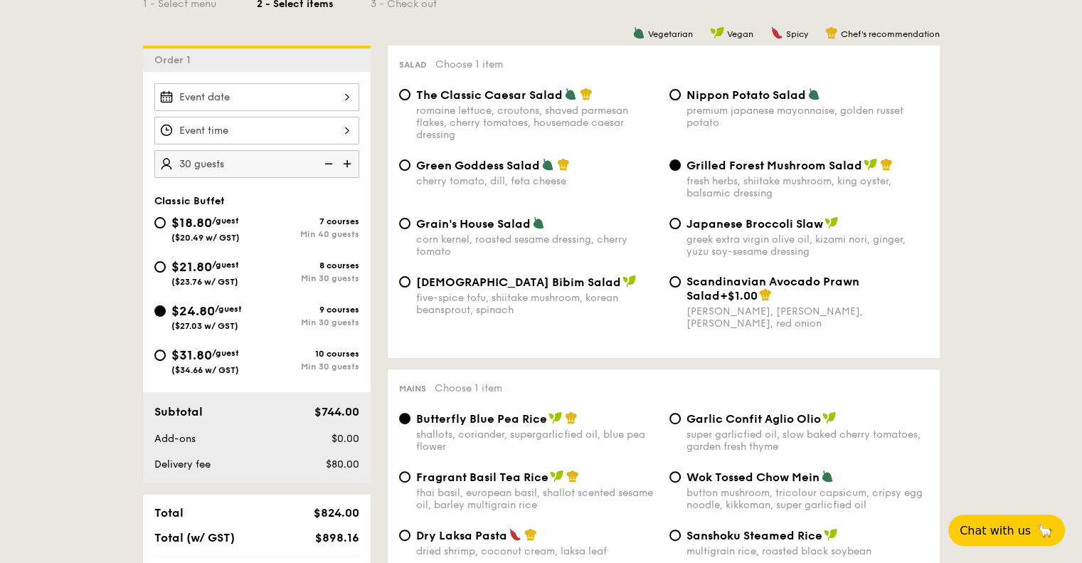
radio input "true"
click at [763, 169] on span "Grilled Forest Mushroom Salad" at bounding box center [775, 166] width 176 height 14
click at [681, 169] on input "Grilled Forest Mushroom Salad fresh herbs, shiitake mushroom, king oyster, bals…" at bounding box center [674, 164] width 11 height 11
radio input "true"
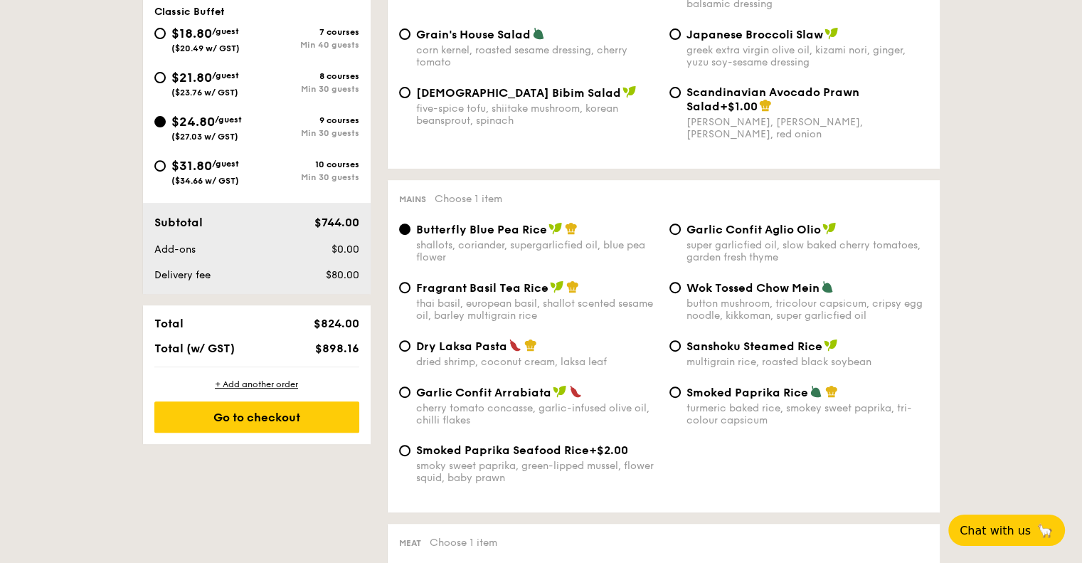
scroll to position [569, 0]
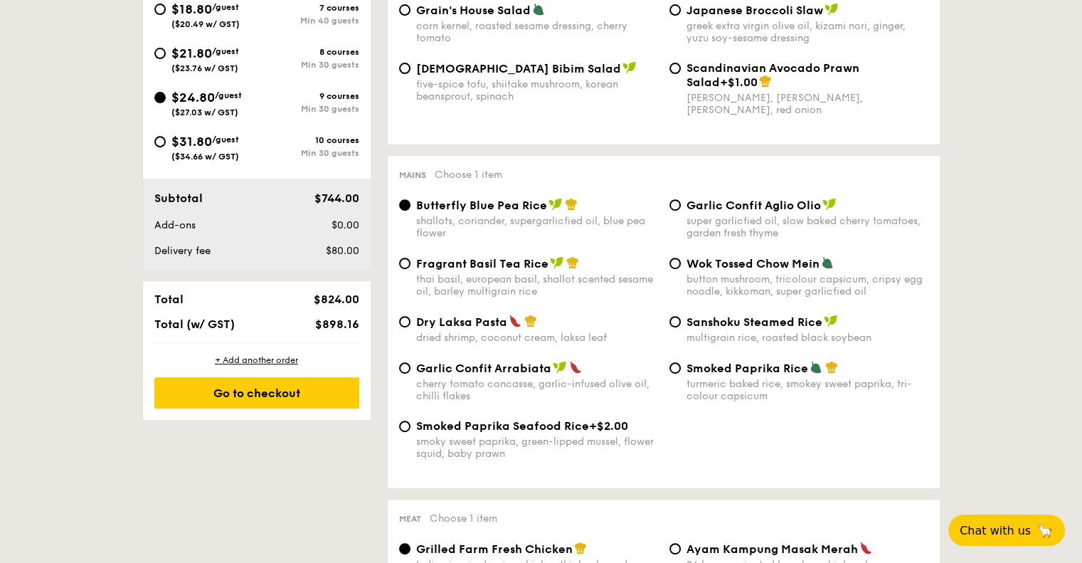
click at [627, 282] on div "thai basil, european basil, shallot scented sesame oil, barley multigrain rice" at bounding box center [537, 285] width 242 height 24
click at [411, 269] on input "Fragrant Basil Tea Rice thai basil, european basil, shallot scented sesame oil,…" at bounding box center [404, 263] width 11 height 11
radio input "true"
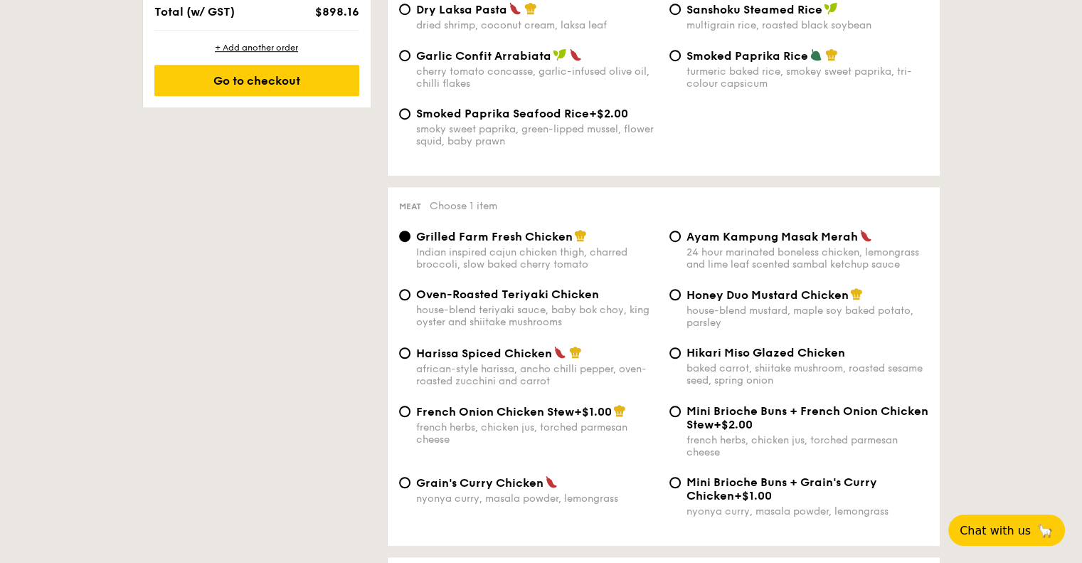
scroll to position [925, 0]
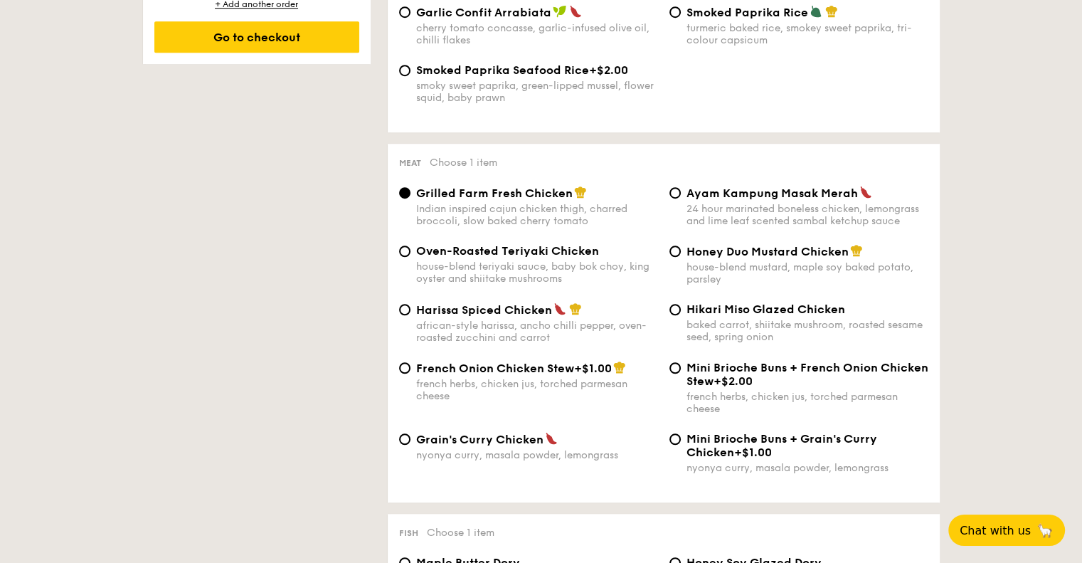
click at [545, 445] on img at bounding box center [551, 438] width 13 height 13
click at [411, 445] on input "Grain's Curry Chicken nyonya curry, masala powder, lemongrass" at bounding box center [404, 438] width 11 height 11
radio input "true"
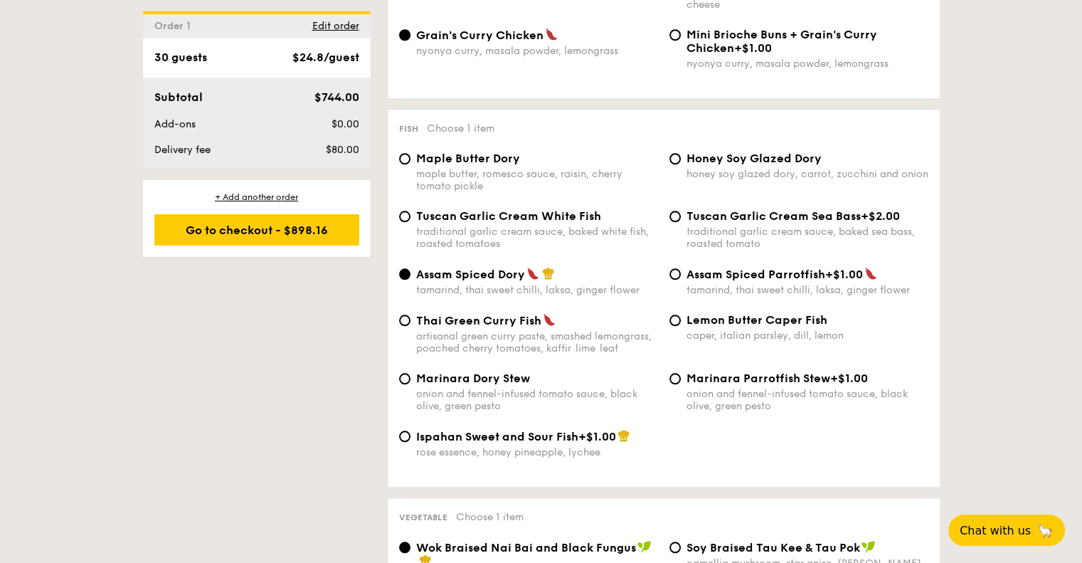
scroll to position [1352, 0]
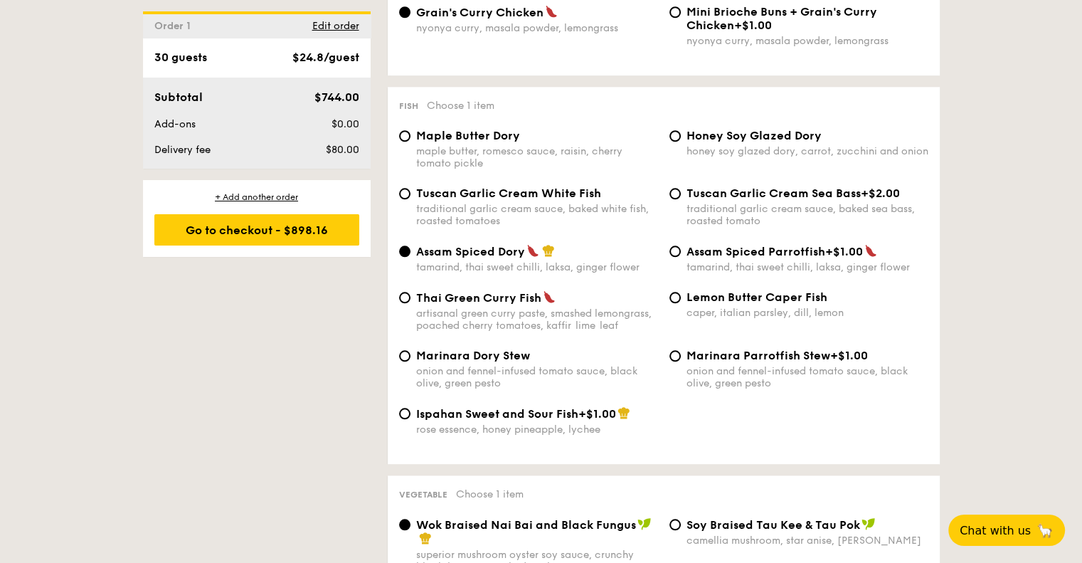
click at [520, 406] on div "Marinara Dory Stew onion and fennel-infused tomato sauce, black olive, green pe…" at bounding box center [663, 378] width 541 height 58
click at [527, 420] on span "Ispahan Sweet and Sour Fish" at bounding box center [497, 414] width 162 height 14
click at [411, 419] on input "Ispahan Sweet and Sour Fish +$1.00 rose essence, honey pineapple, lychee" at bounding box center [404, 413] width 11 height 11
radio input "true"
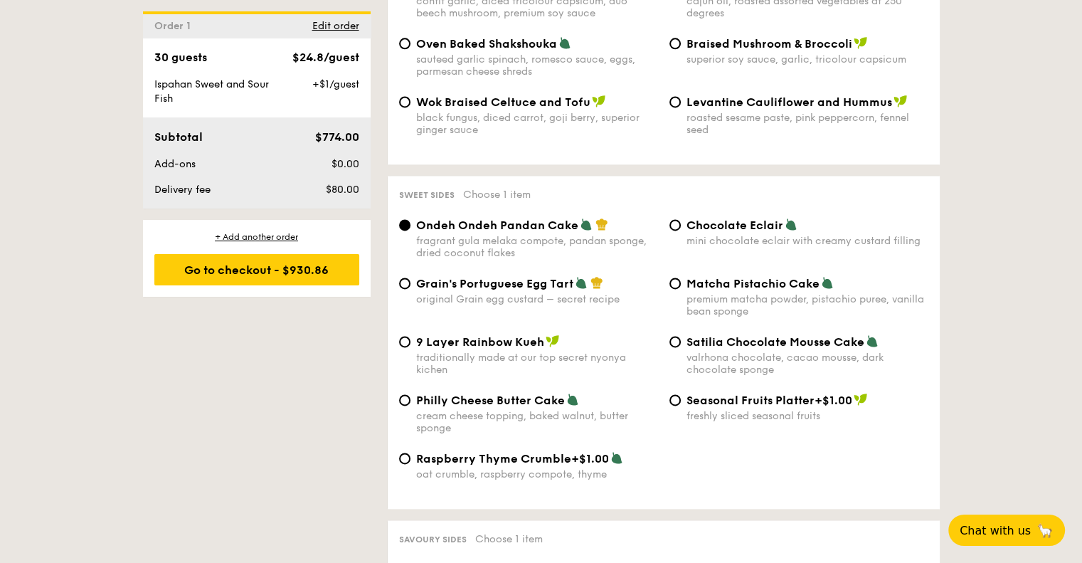
scroll to position [1779, 0]
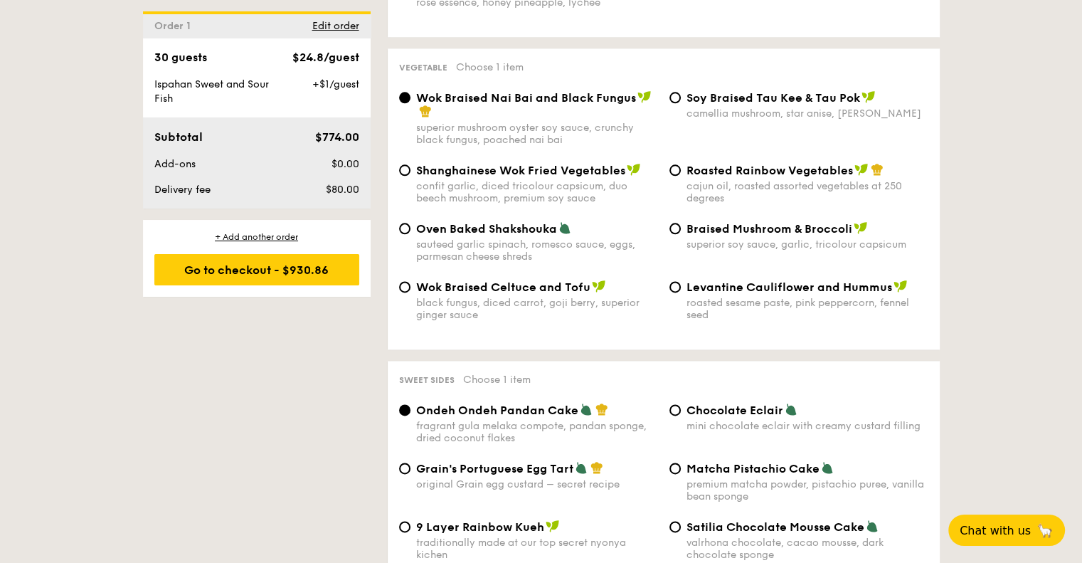
click at [571, 314] on div "Wok Braised Celtuce and Tofu black fungus, diced carrot, goji [PERSON_NAME], su…" at bounding box center [537, 300] width 242 height 41
click at [411, 292] on input "Wok Braised Celtuce and Tofu black fungus, diced carrot, goji [PERSON_NAME], su…" at bounding box center [404, 286] width 11 height 11
radio input "true"
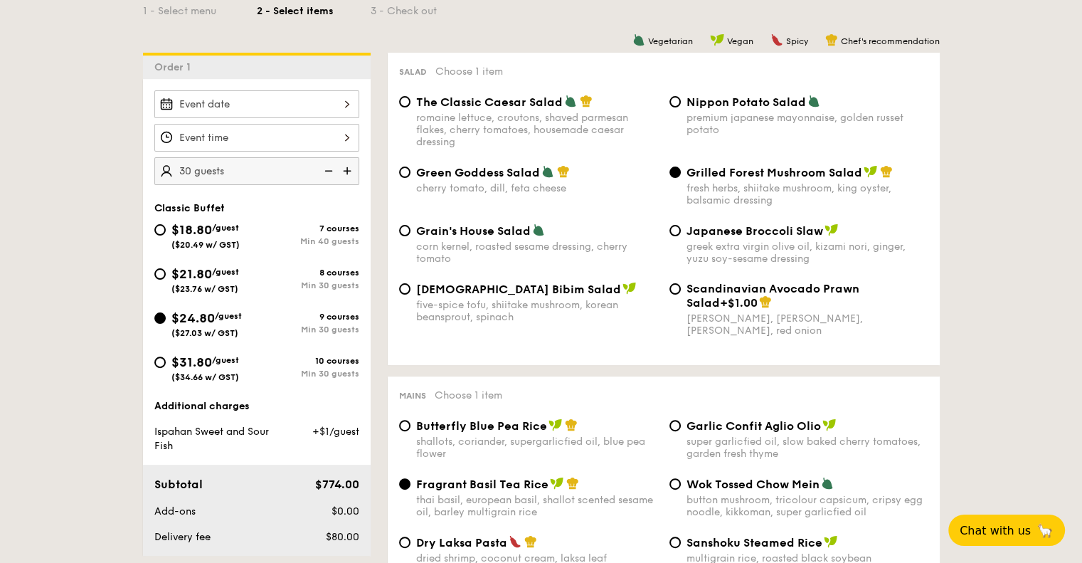
scroll to position [489, 0]
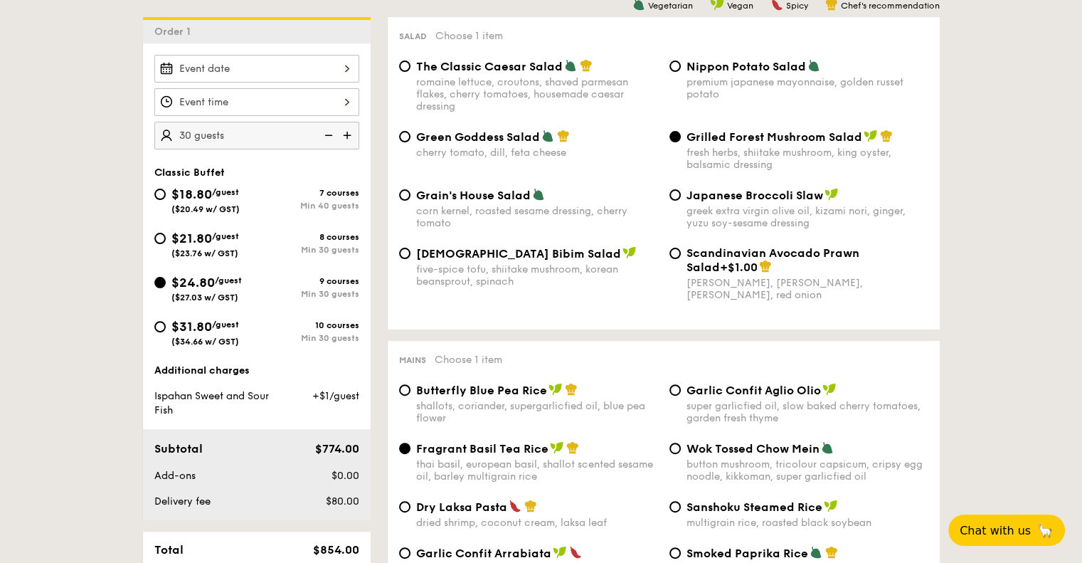
scroll to position [418, 0]
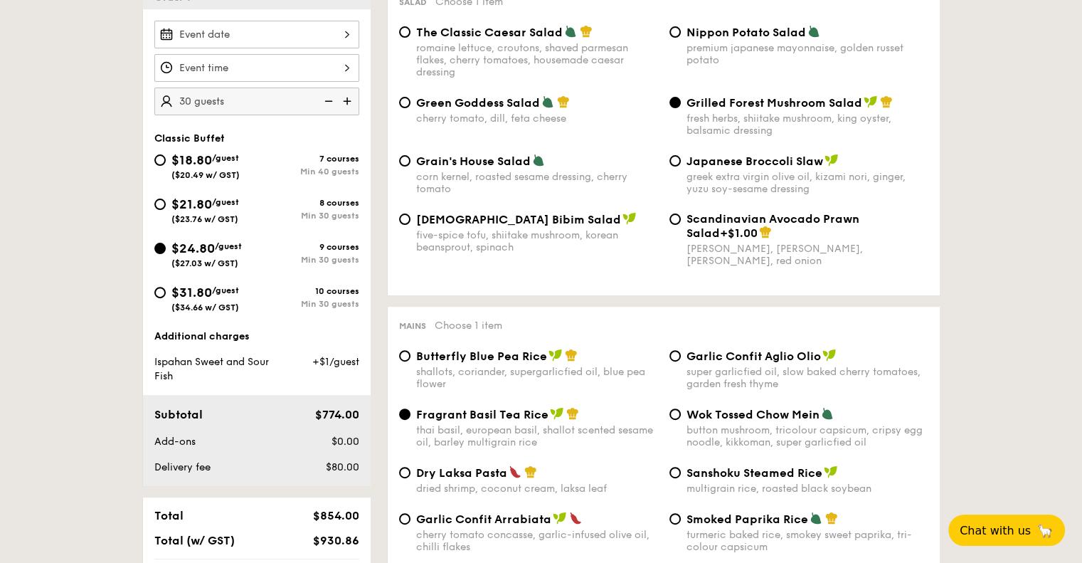
click at [350, 99] on img at bounding box center [348, 101] width 21 height 27
type input "35 guests"
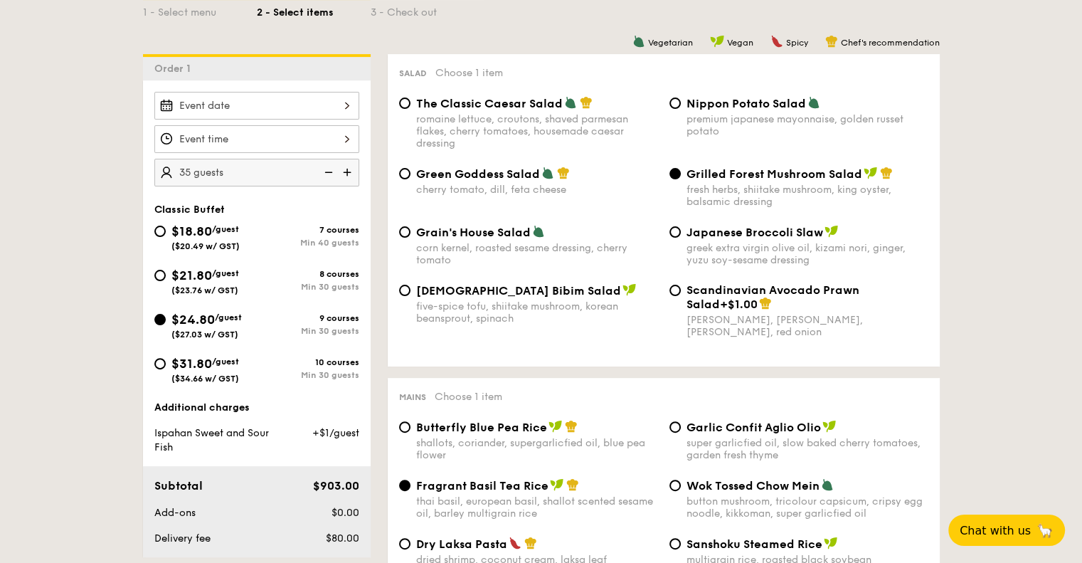
scroll to position [489, 0]
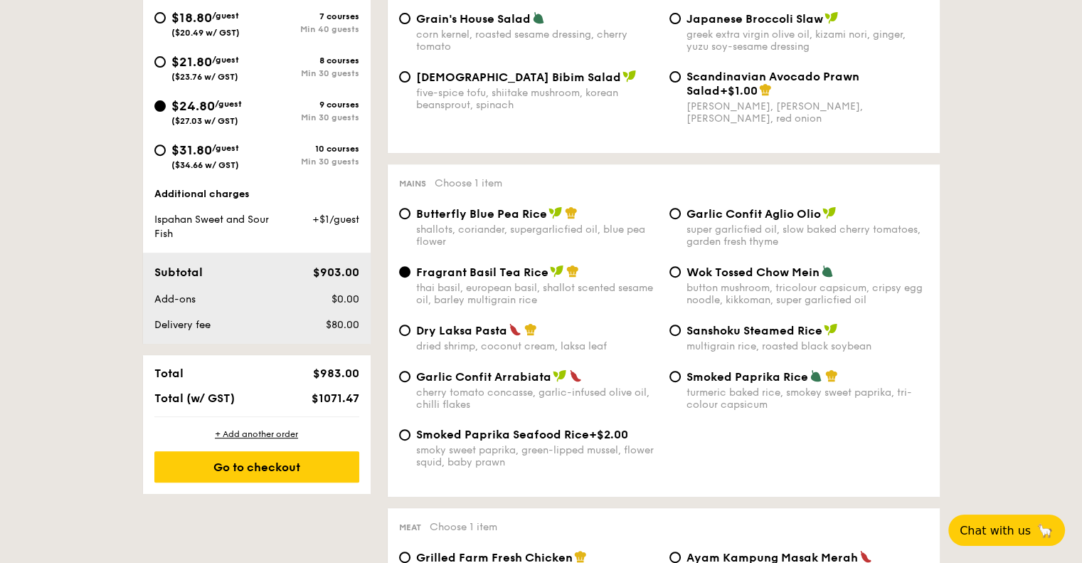
scroll to position [347, 0]
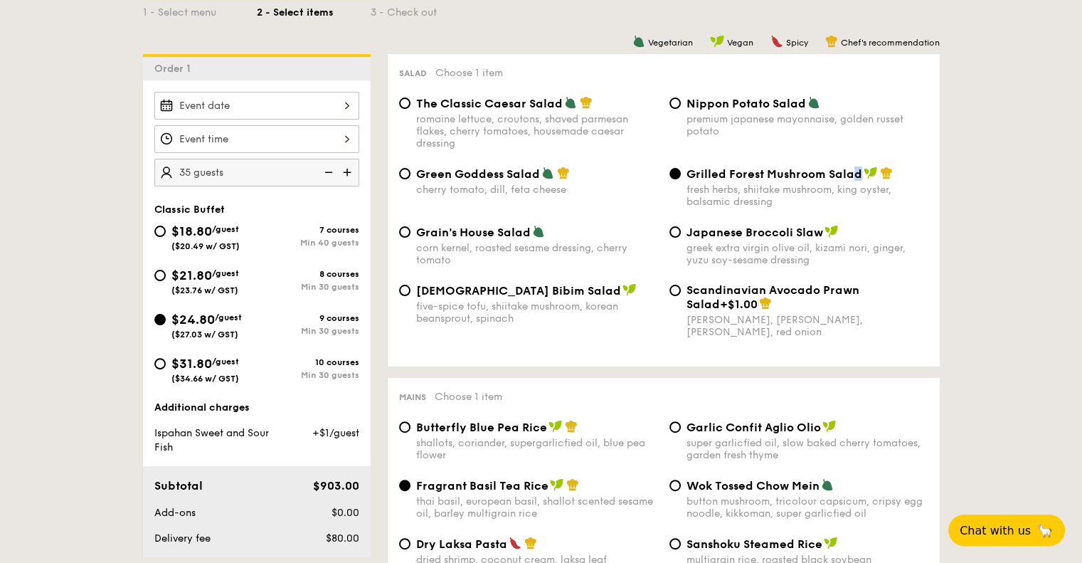
drag, startPoint x: 857, startPoint y: 174, endPoint x: 840, endPoint y: 175, distance: 17.1
drag, startPoint x: 840, startPoint y: 175, endPoint x: 857, endPoint y: 176, distance: 17.8
click at [857, 176] on div "Grilled Forest Mushroom Salad fresh herbs, shiitake mushroom, king oyster, bals…" at bounding box center [799, 186] width 270 height 41
drag, startPoint x: 771, startPoint y: 202, endPoint x: 687, endPoint y: 189, distance: 85.0
click at [687, 189] on div "fresh herbs, shiitake mushroom, king oyster, balsamic dressing" at bounding box center [808, 196] width 242 height 24
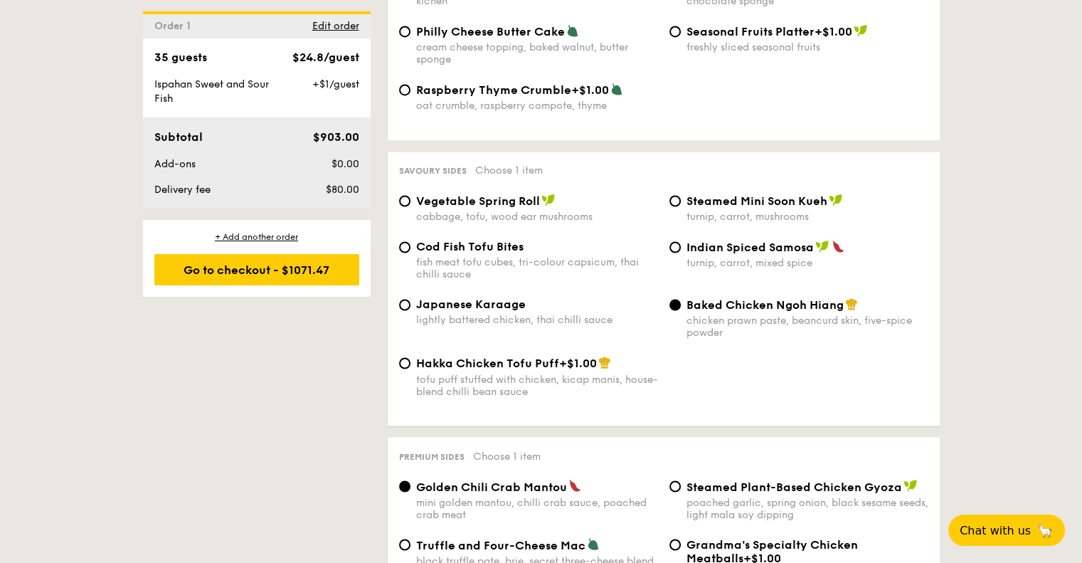
scroll to position [2339, 0]
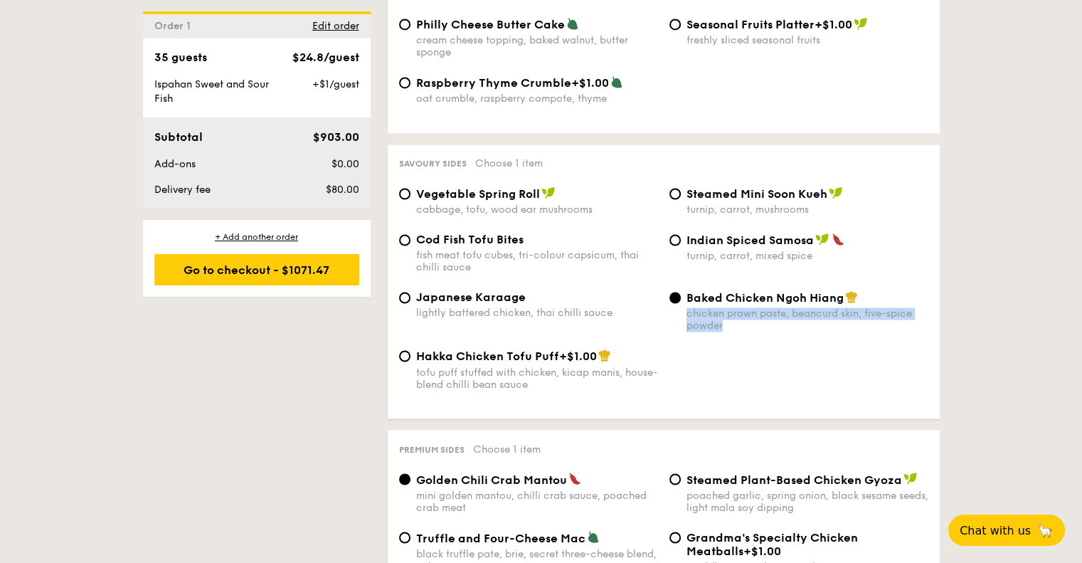
drag, startPoint x: 756, startPoint y: 350, endPoint x: 688, endPoint y: 336, distance: 69.1
click at [688, 332] on div "chicken prawn paste, beancurd skin, five-spice powder" at bounding box center [808, 319] width 242 height 24
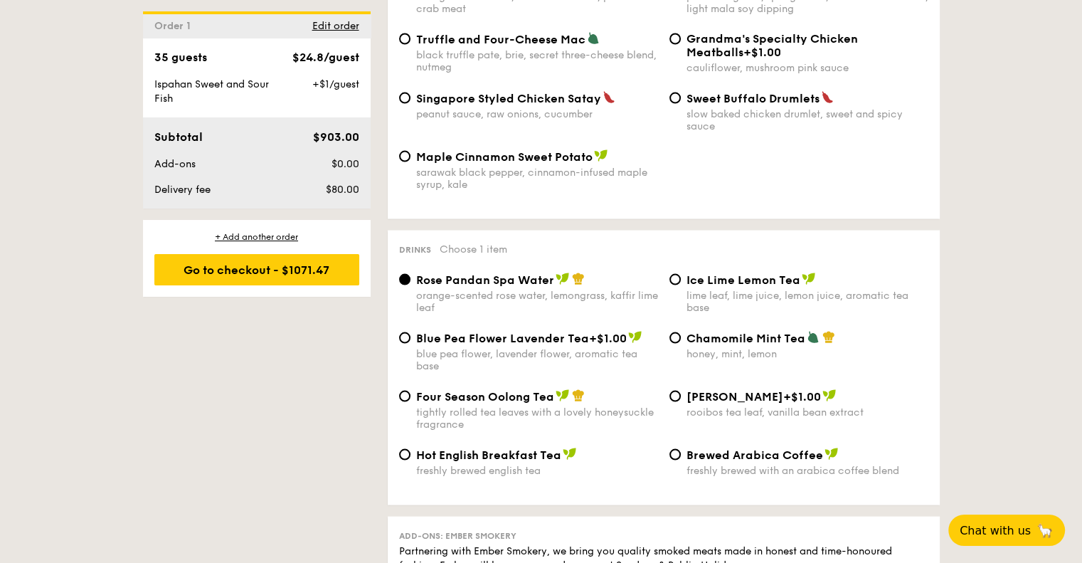
scroll to position [2908, 0]
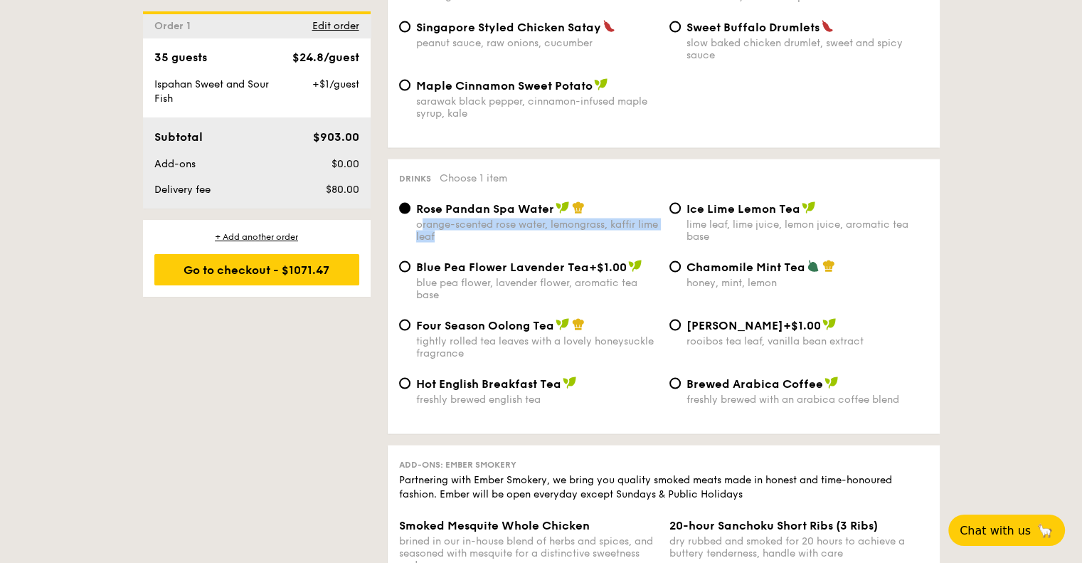
drag, startPoint x: 473, startPoint y: 268, endPoint x: 420, endPoint y: 257, distance: 54.6
click at [420, 243] on div "orange-scented rose water, lemongrass, kaffir lime leaf" at bounding box center [537, 230] width 242 height 24
click at [472, 243] on div "orange-scented rose water, lemongrass, kaffir lime leaf" at bounding box center [537, 230] width 242 height 24
click at [411, 214] on input "Rose Pandan Spa Water orange-scented rose water, lemongrass, kaffir lime leaf" at bounding box center [404, 208] width 11 height 11
drag, startPoint x: 467, startPoint y: 269, endPoint x: 413, endPoint y: 256, distance: 55.6
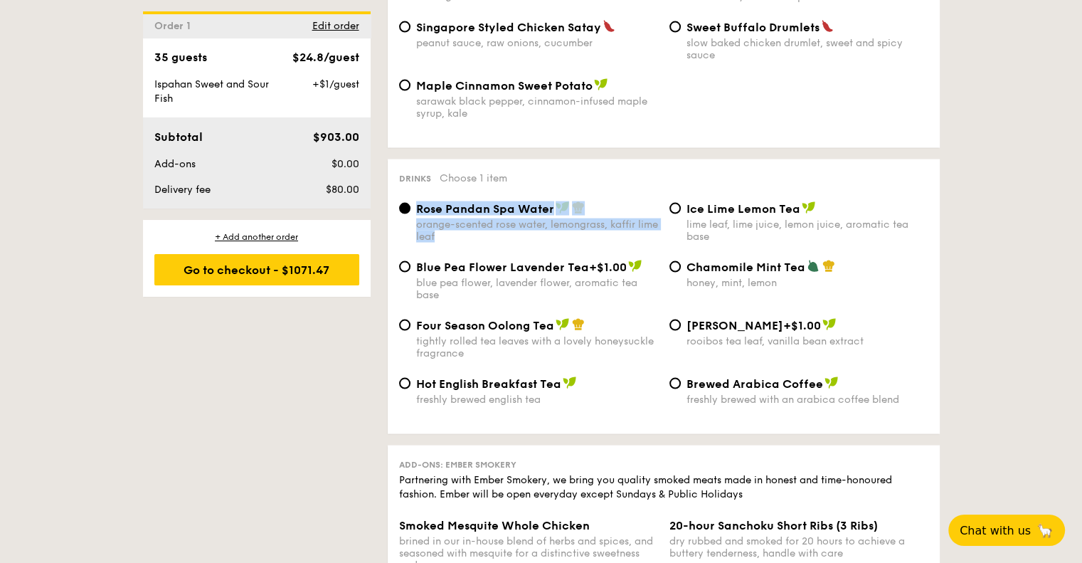
click at [413, 243] on div "Rose Pandan Spa Water orange-scented rose water, lemongrass, kaffir lime leaf" at bounding box center [528, 221] width 270 height 41
click at [457, 243] on div "orange-scented rose water, lemongrass, kaffir lime leaf" at bounding box center [537, 230] width 242 height 24
click at [411, 214] on input "Rose Pandan Spa Water orange-scented rose water, lemongrass, kaffir lime leaf" at bounding box center [404, 208] width 11 height 11
drag, startPoint x: 468, startPoint y: 270, endPoint x: 417, endPoint y: 255, distance: 53.2
click at [417, 243] on div "orange-scented rose water, lemongrass, kaffir lime leaf" at bounding box center [537, 230] width 242 height 24
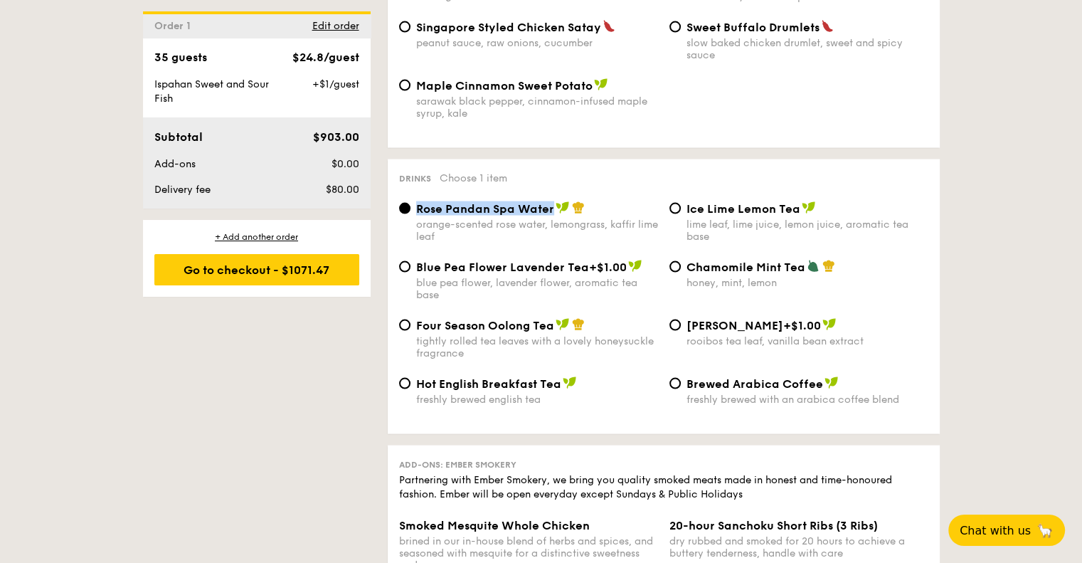
drag, startPoint x: 551, startPoint y: 241, endPoint x: 415, endPoint y: 238, distance: 135.9
click at [416, 216] on span "Rose Pandan Spa Water" at bounding box center [485, 209] width 138 height 14
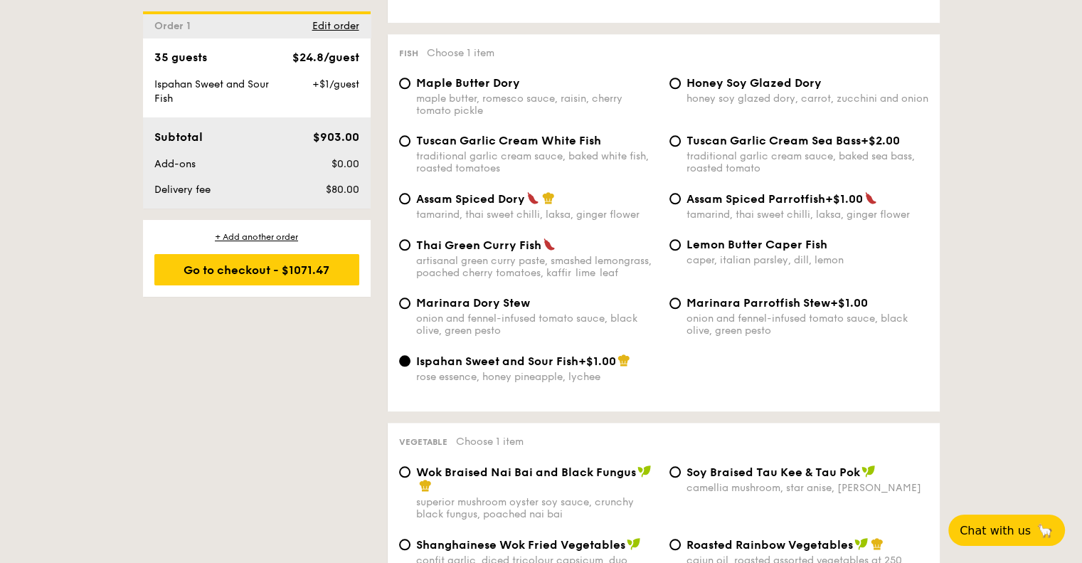
scroll to position [1372, 0]
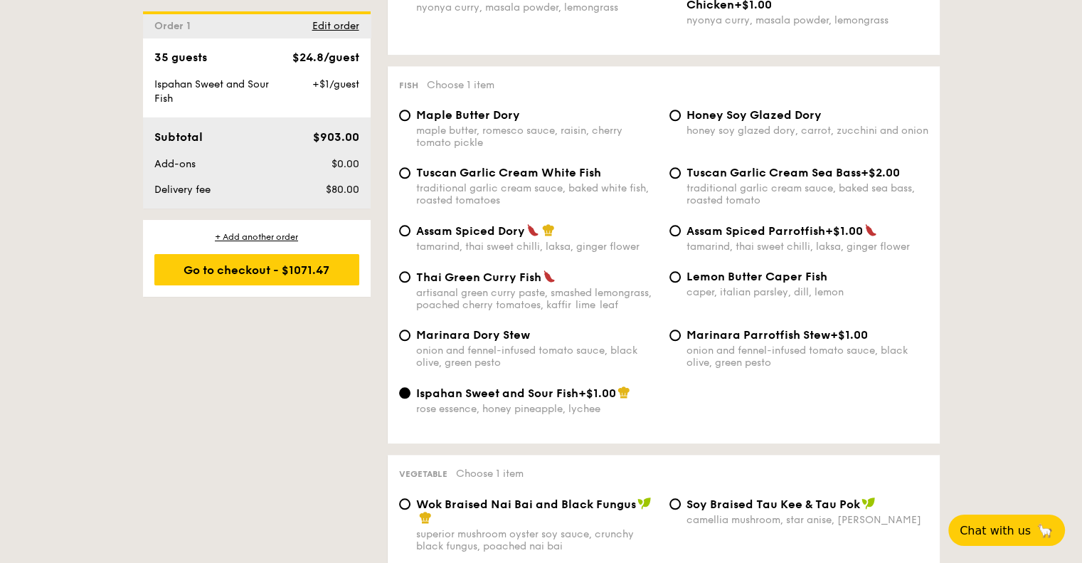
click at [460, 238] on span "Assam Spiced Dory" at bounding box center [470, 231] width 109 height 14
click at [411, 236] on input "Assam Spiced Dory tamarind, thai sweet chilli, laksa, ginger flower" at bounding box center [404, 230] width 11 height 11
radio input "true"
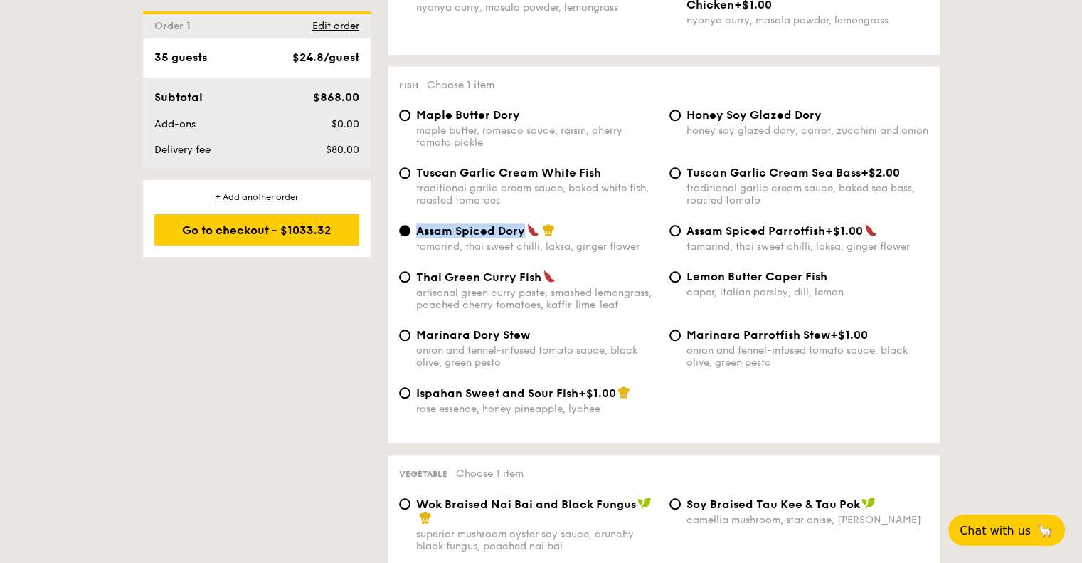
drag, startPoint x: 524, startPoint y: 243, endPoint x: 411, endPoint y: 246, distance: 112.5
click at [411, 246] on div "Assam Spiced Dory tamarind, thai sweet chilli, laksa, ginger flower" at bounding box center [528, 237] width 270 height 29
drag, startPoint x: 645, startPoint y: 264, endPoint x: 415, endPoint y: 261, distance: 229.8
click at [416, 253] on div "tamarind, thai sweet chilli, laksa, ginger flower" at bounding box center [537, 246] width 242 height 12
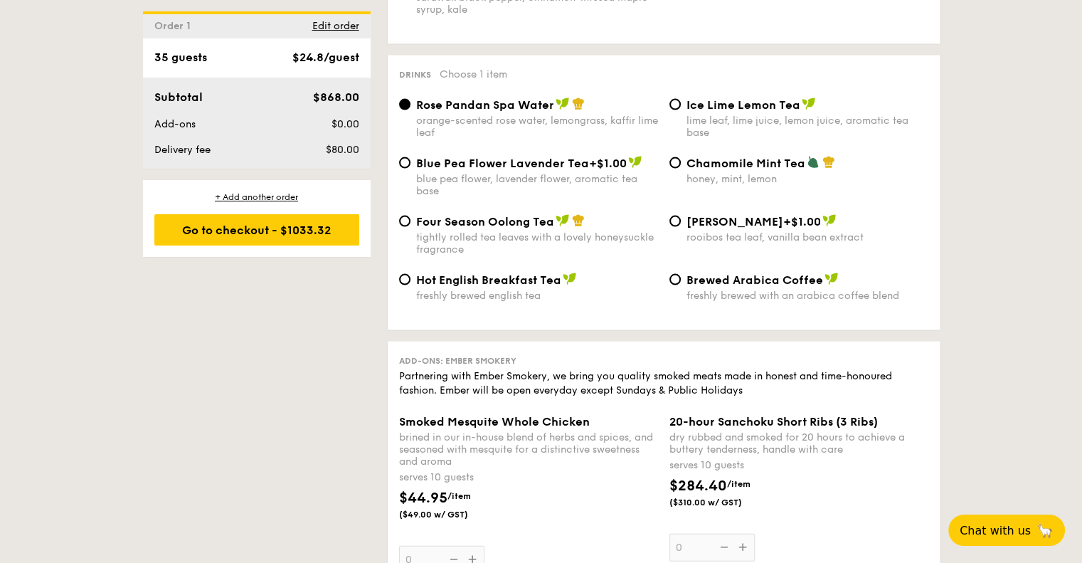
scroll to position [3009, 0]
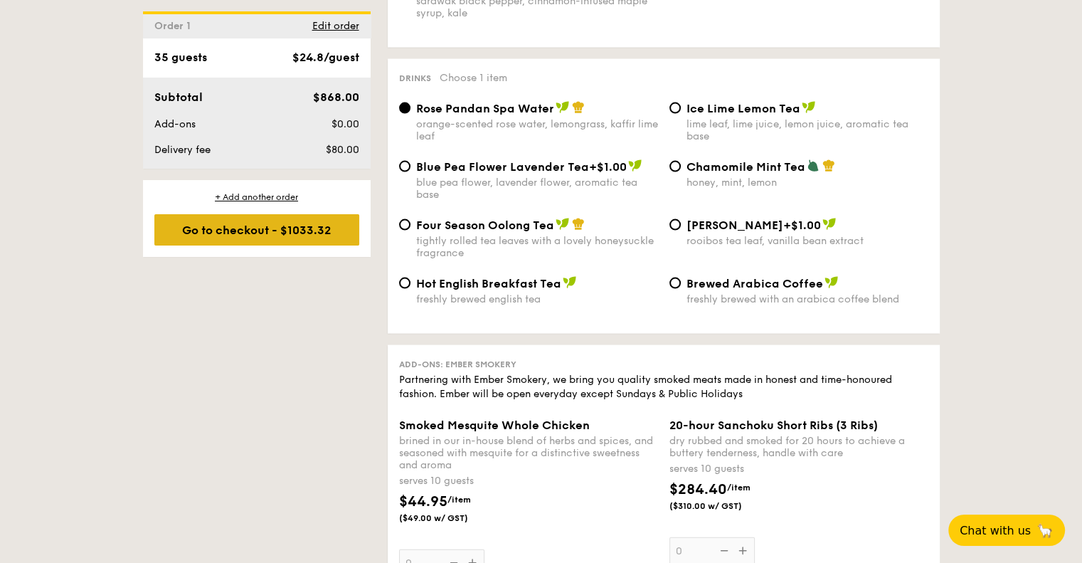
click at [276, 233] on div "Go to checkout - $1033.32" at bounding box center [256, 229] width 205 height 31
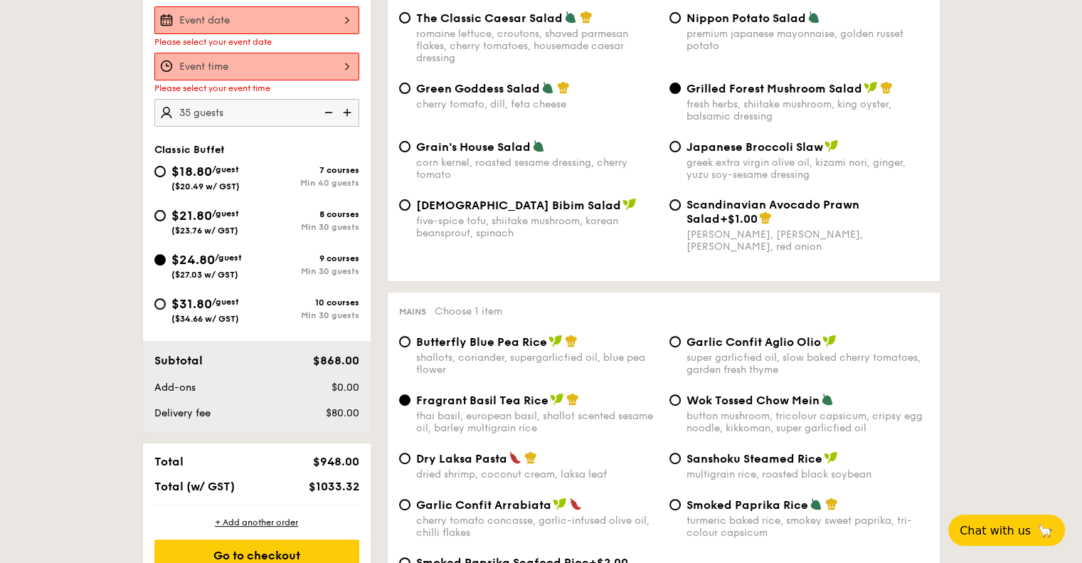
scroll to position [380, 0]
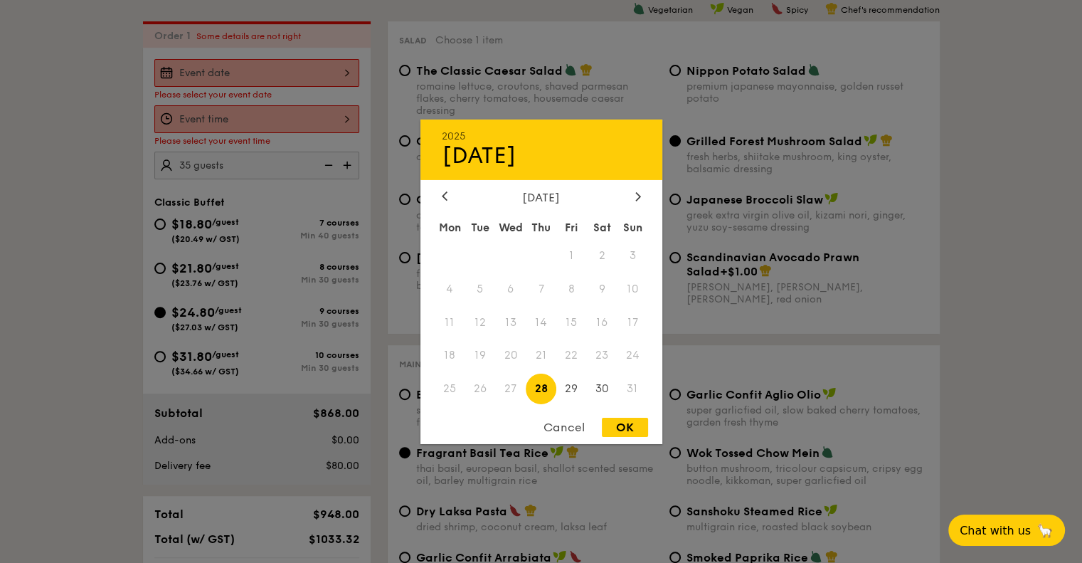
click at [309, 66] on div "2025 Aug [DATE] Tue Wed Thu Fri Sat Sun 1 2 3 4 5 6 7 8 9 10 11 12 13 14 15 16 …" at bounding box center [256, 73] width 205 height 28
click at [574, 387] on span "29" at bounding box center [571, 389] width 31 height 31
click at [633, 429] on div "OK" at bounding box center [625, 427] width 46 height 19
type input "[DATE]"
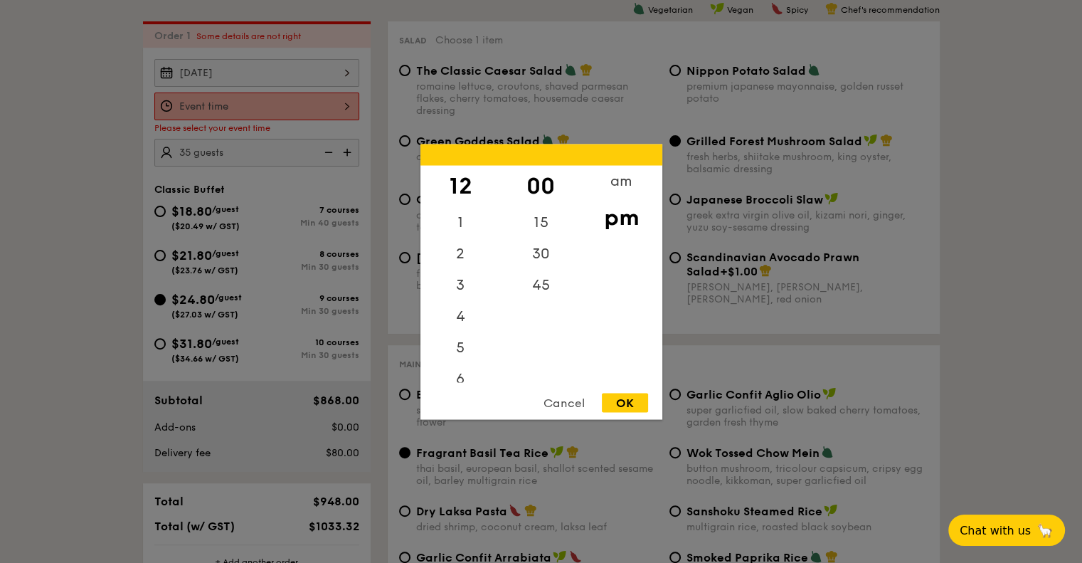
click at [263, 102] on div "12 1 2 3 4 5 6 7 8 9 10 11 00 15 30 45 am pm Cancel OK" at bounding box center [256, 106] width 205 height 28
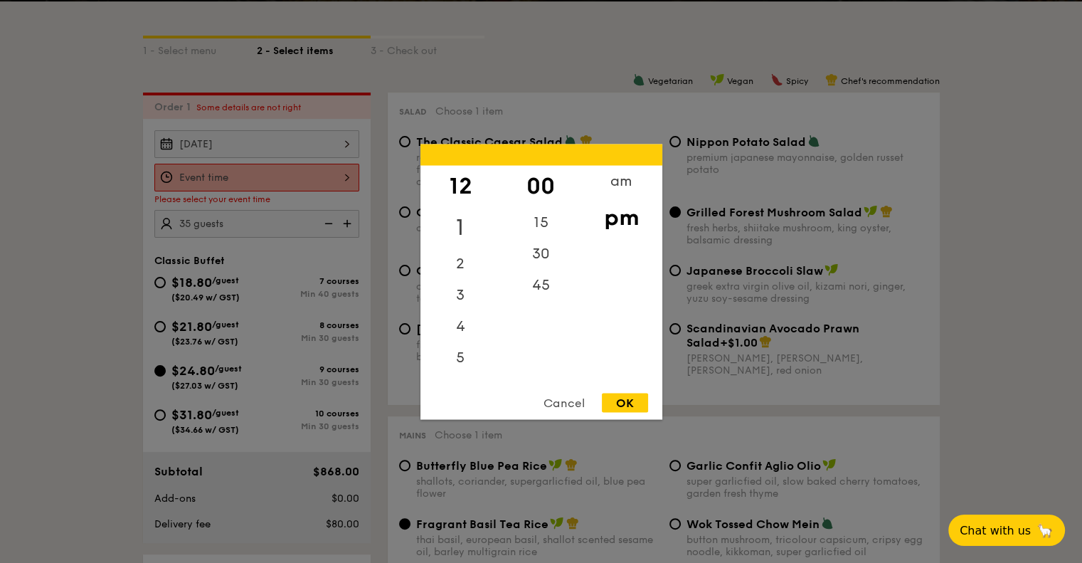
drag, startPoint x: 485, startPoint y: 233, endPoint x: 482, endPoint y: 217, distance: 16.6
click at [482, 217] on div "1" at bounding box center [460, 226] width 80 height 41
click at [472, 368] on div "11" at bounding box center [460, 366] width 80 height 31
click at [607, 180] on div "am" at bounding box center [621, 185] width 80 height 41
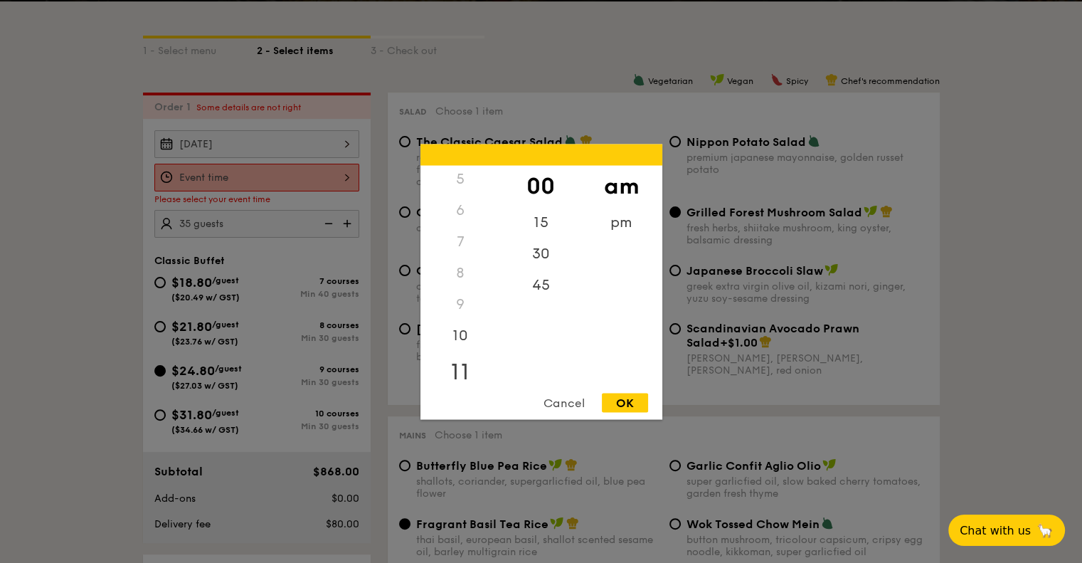
scroll to position [159, 0]
click at [470, 368] on div "11" at bounding box center [460, 370] width 80 height 41
click at [541, 286] on div "45" at bounding box center [541, 289] width 80 height 41
click at [628, 401] on div "OK" at bounding box center [625, 402] width 46 height 19
type input "11:45AM"
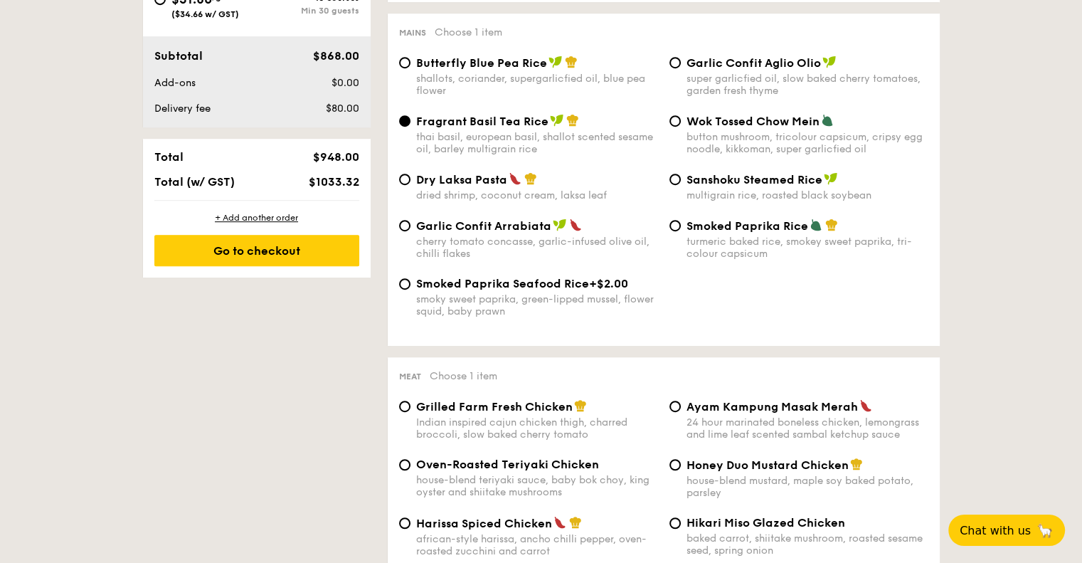
scroll to position [878, 0]
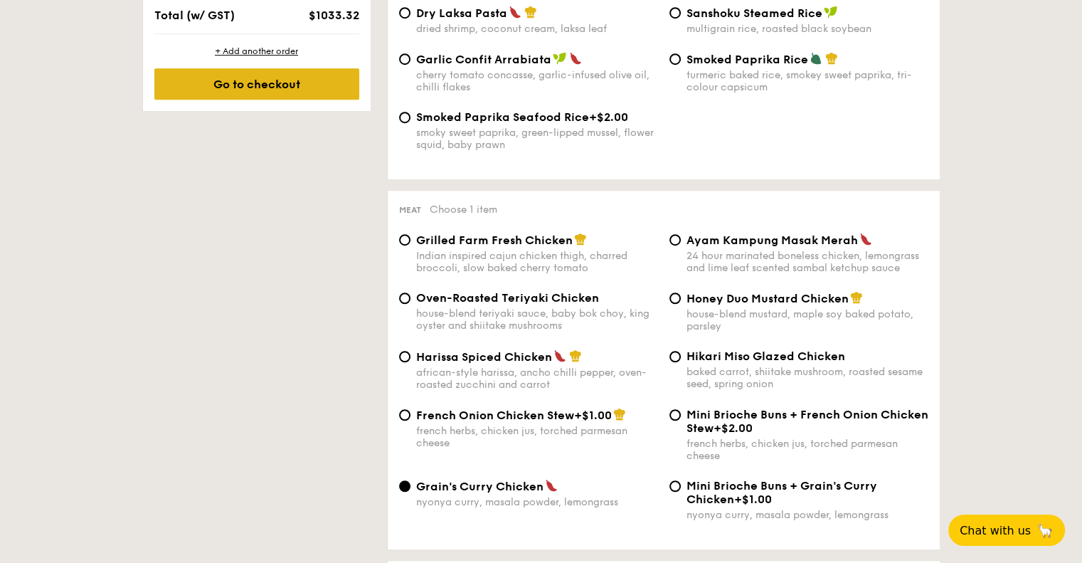
click at [277, 80] on div "Go to checkout" at bounding box center [256, 83] width 205 height 31
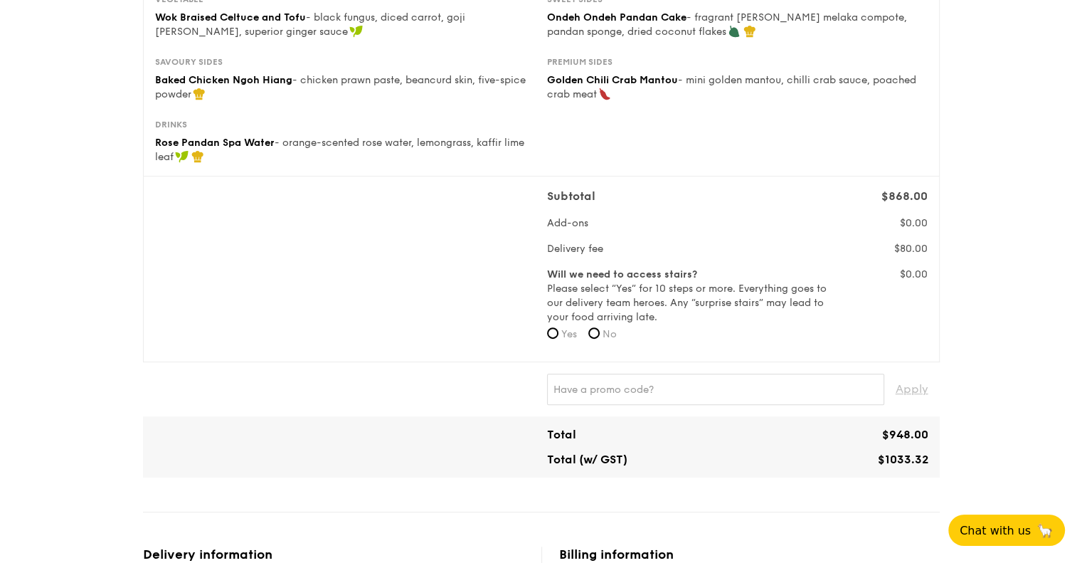
scroll to position [427, 0]
